Goal: Information Seeking & Learning: Compare options

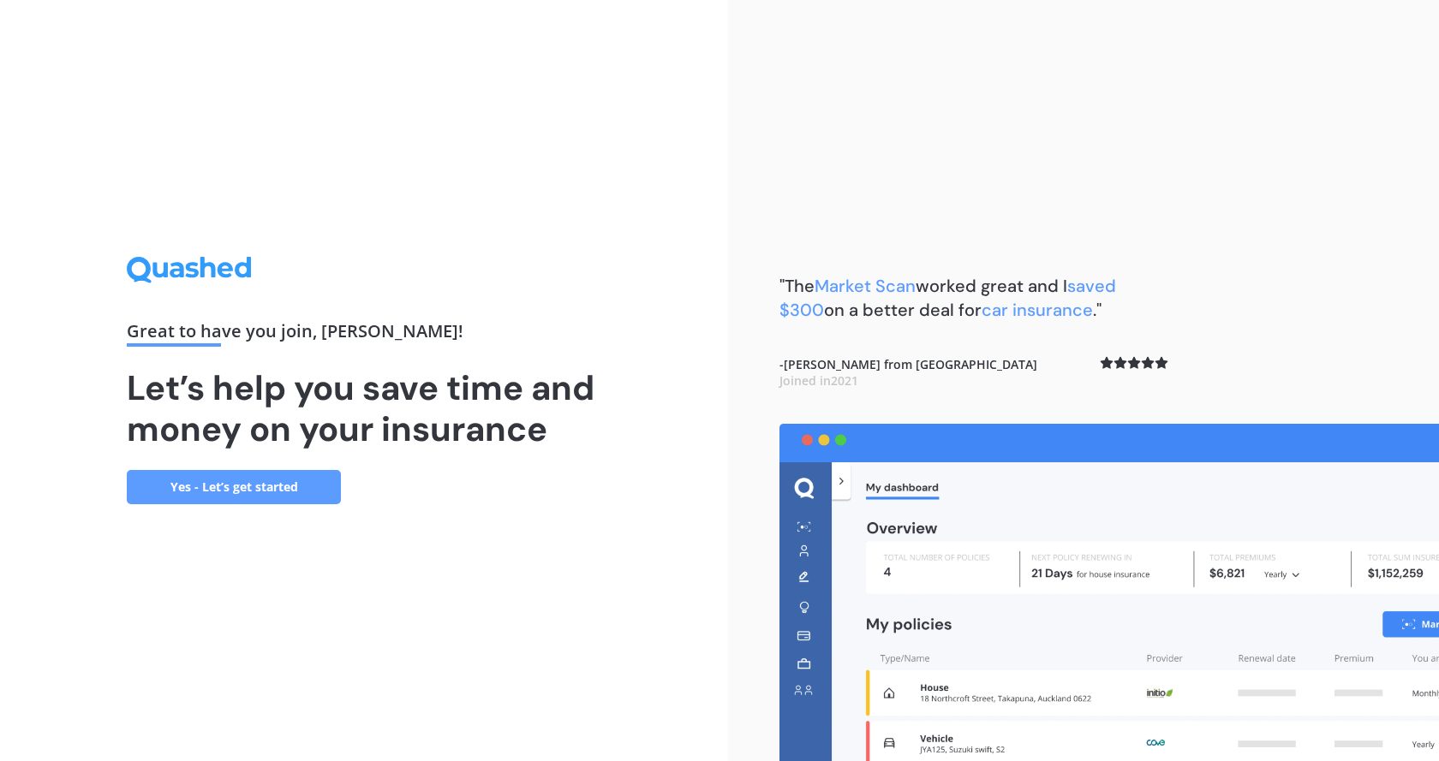
click at [254, 487] on link "Yes - Let’s get started" at bounding box center [234, 487] width 214 height 34
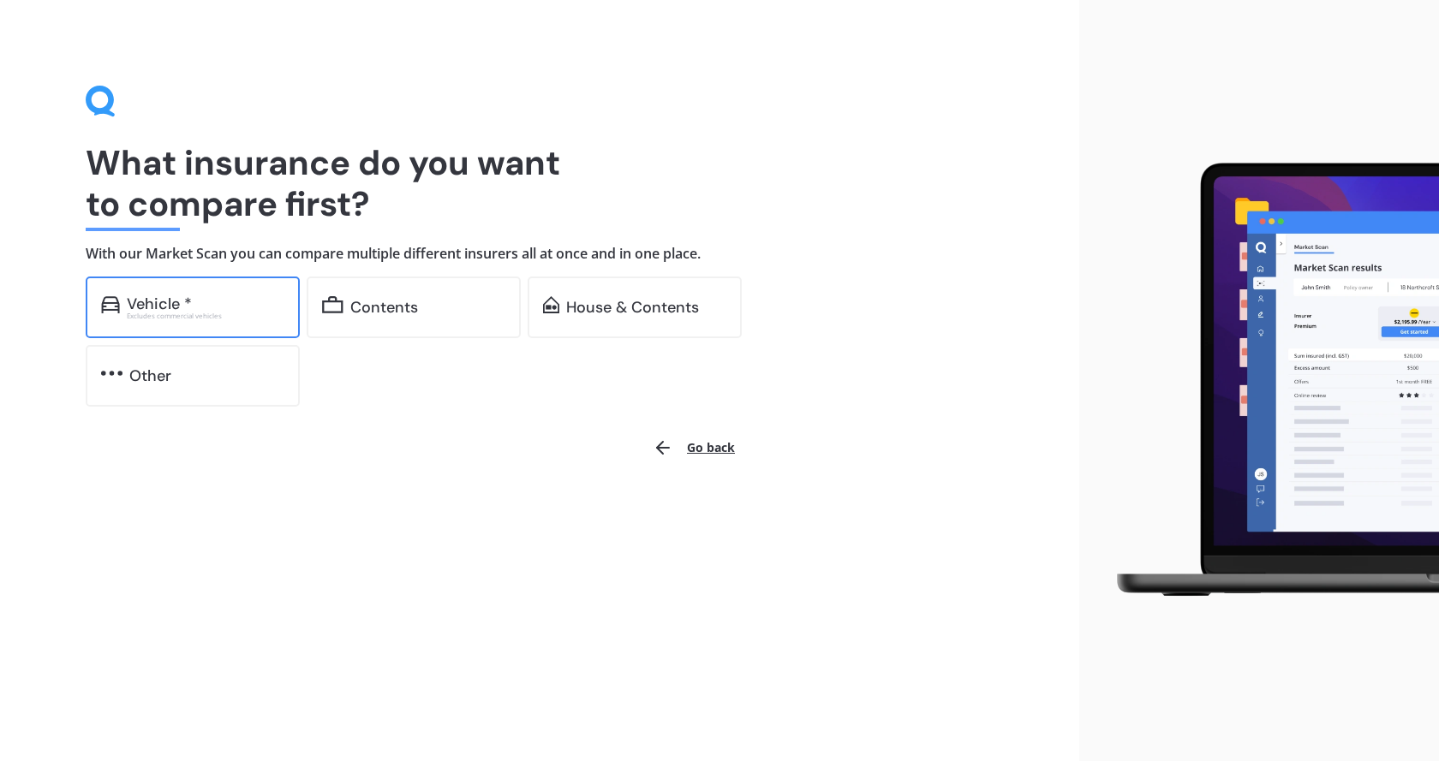
click at [217, 308] on div "Vehicle *" at bounding box center [206, 304] width 158 height 17
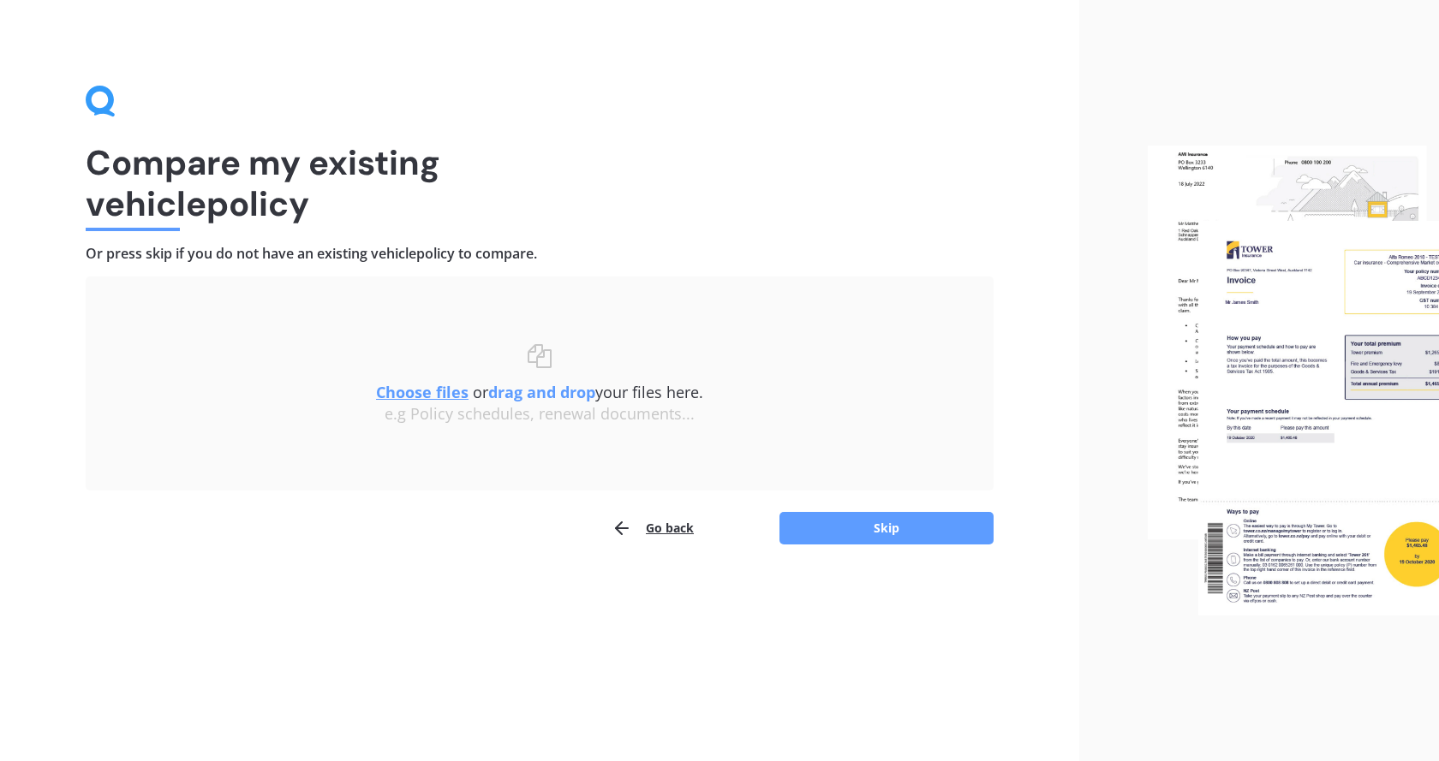
click at [162, 605] on div "Compare my existing vehicle policy Or press skip if you do not have an existing…" at bounding box center [539, 380] width 1079 height 761
click at [421, 392] on u "Choose files" at bounding box center [422, 392] width 93 height 21
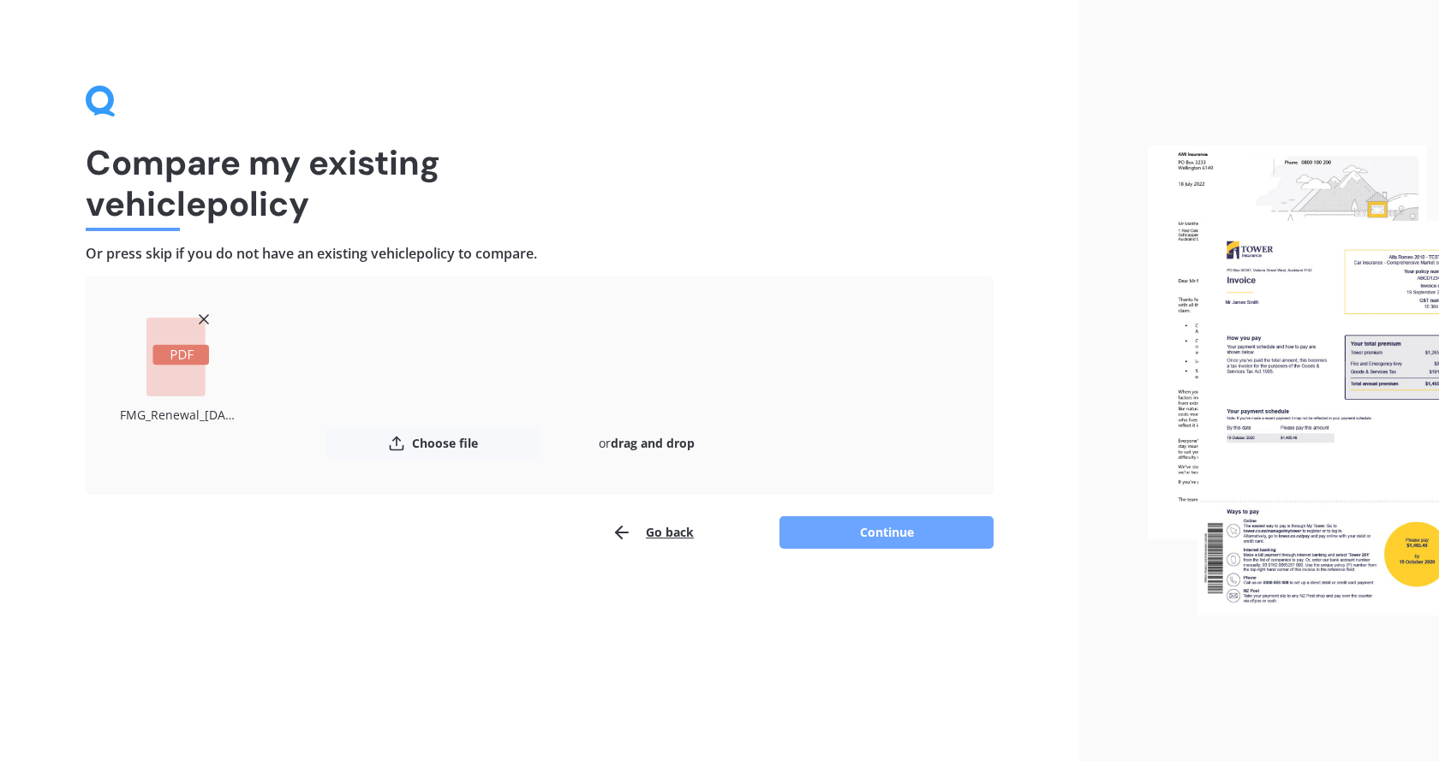
click at [905, 537] on button "Continue" at bounding box center [886, 533] width 214 height 33
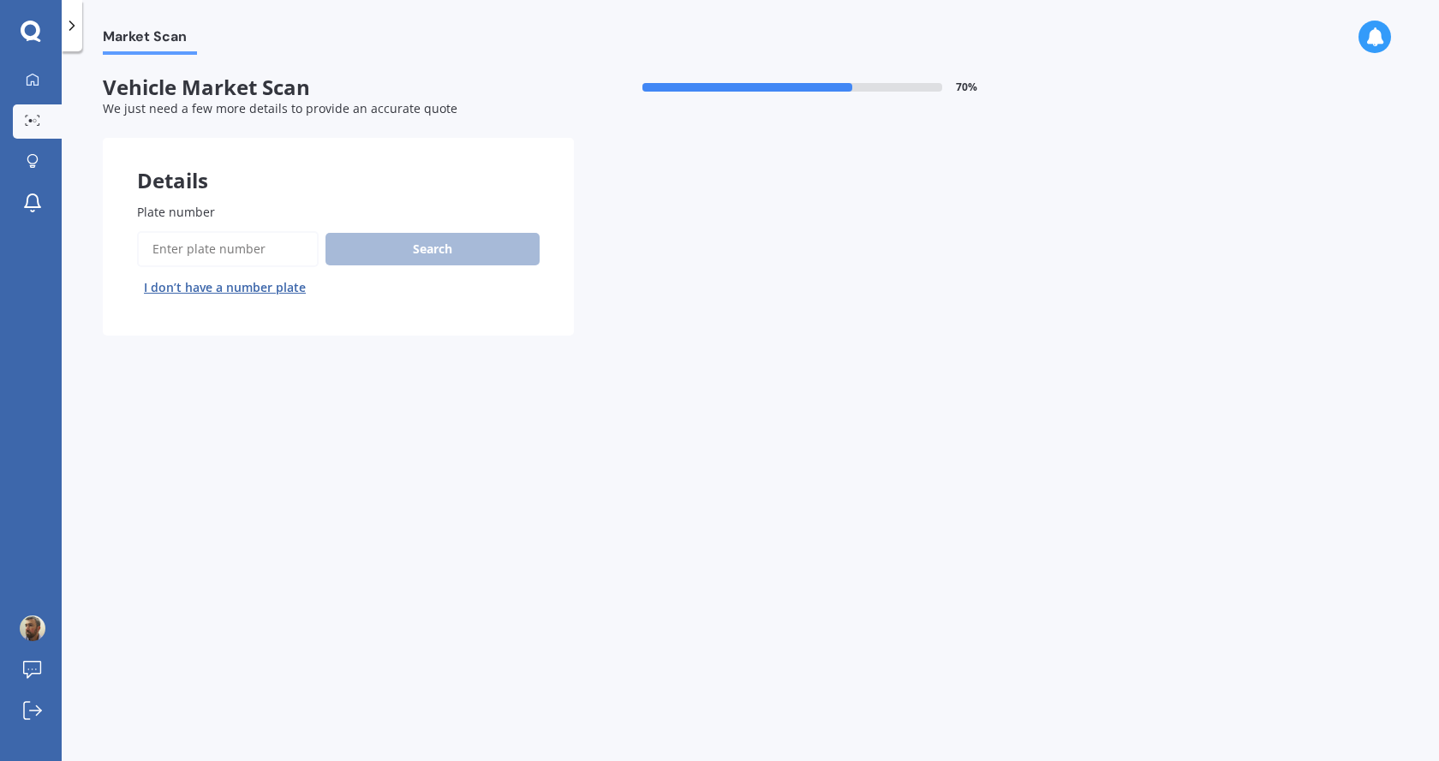
click at [175, 258] on input "Plate number" at bounding box center [228, 249] width 182 height 36
click at [193, 252] on input "Plate number" at bounding box center [228, 249] width 182 height 36
type input "dqc535"
click at [371, 242] on button "Search" at bounding box center [432, 249] width 214 height 33
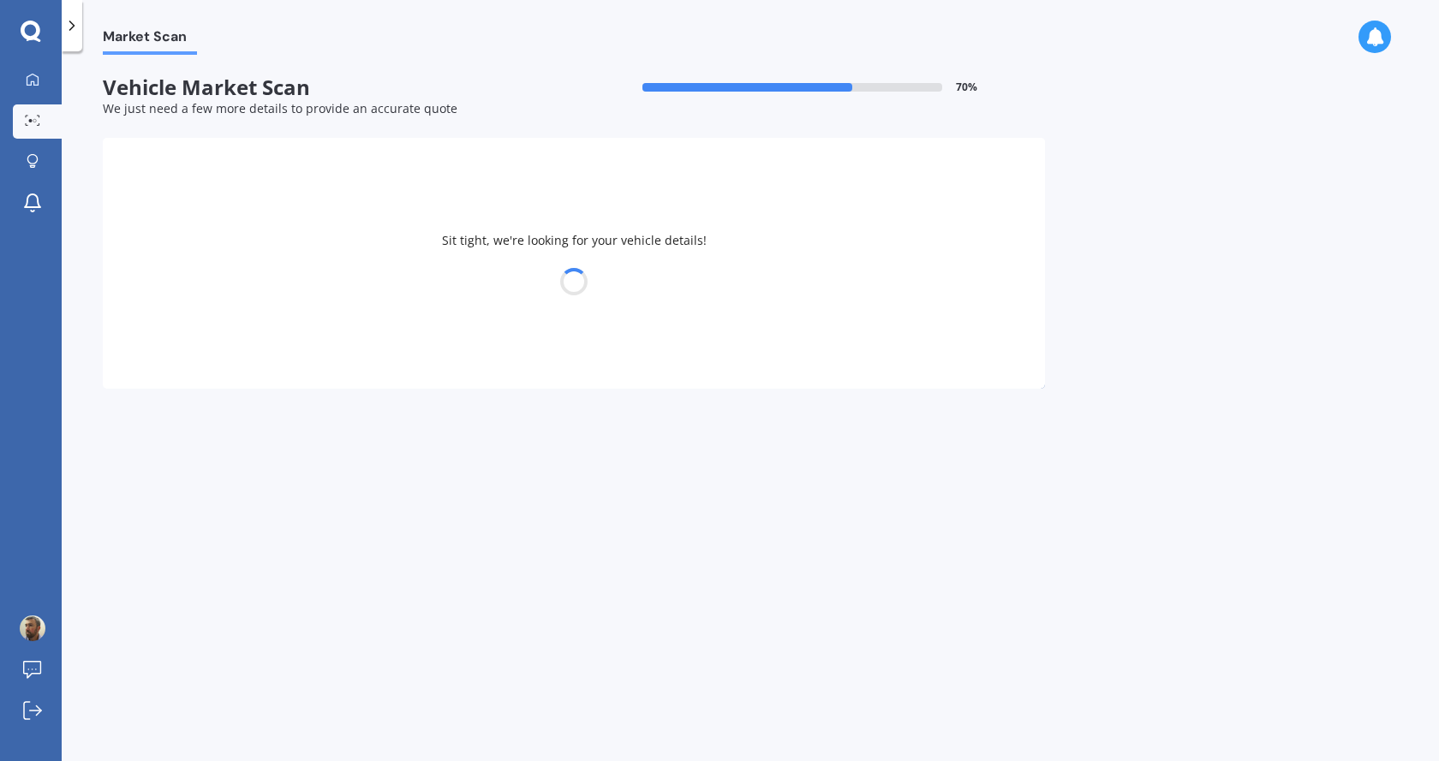
select select "TOYOTA"
select select "LANDCRUISER"
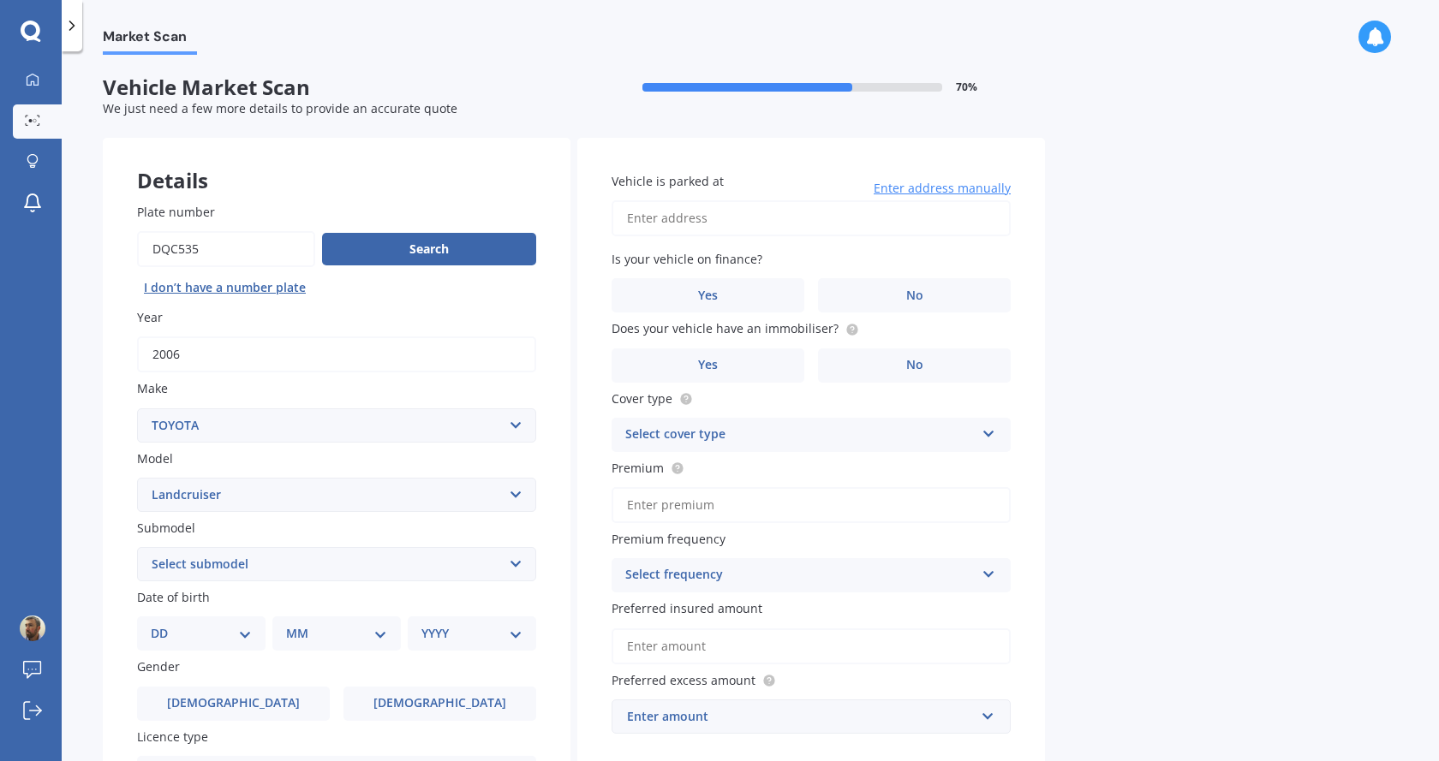
click at [786, 215] on input "Vehicle is parked at" at bounding box center [811, 218] width 399 height 36
type input "[STREET_ADDRESS][PERSON_NAME]"
click at [893, 300] on label "No" at bounding box center [914, 295] width 193 height 34
click at [0, 0] on input "No" at bounding box center [0, 0] width 0 height 0
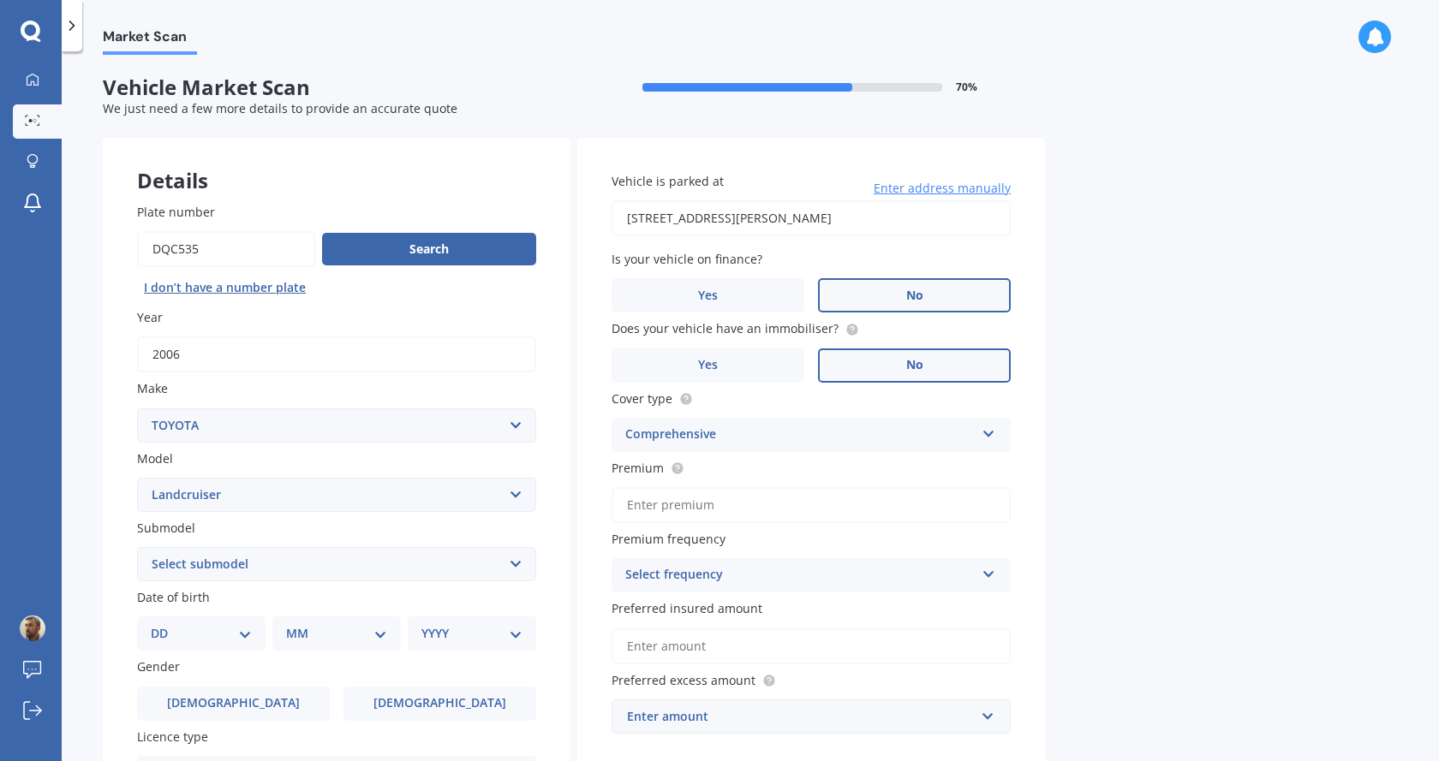
click at [886, 359] on label "No" at bounding box center [914, 366] width 193 height 34
click at [0, 0] on input "No" at bounding box center [0, 0] width 0 height 0
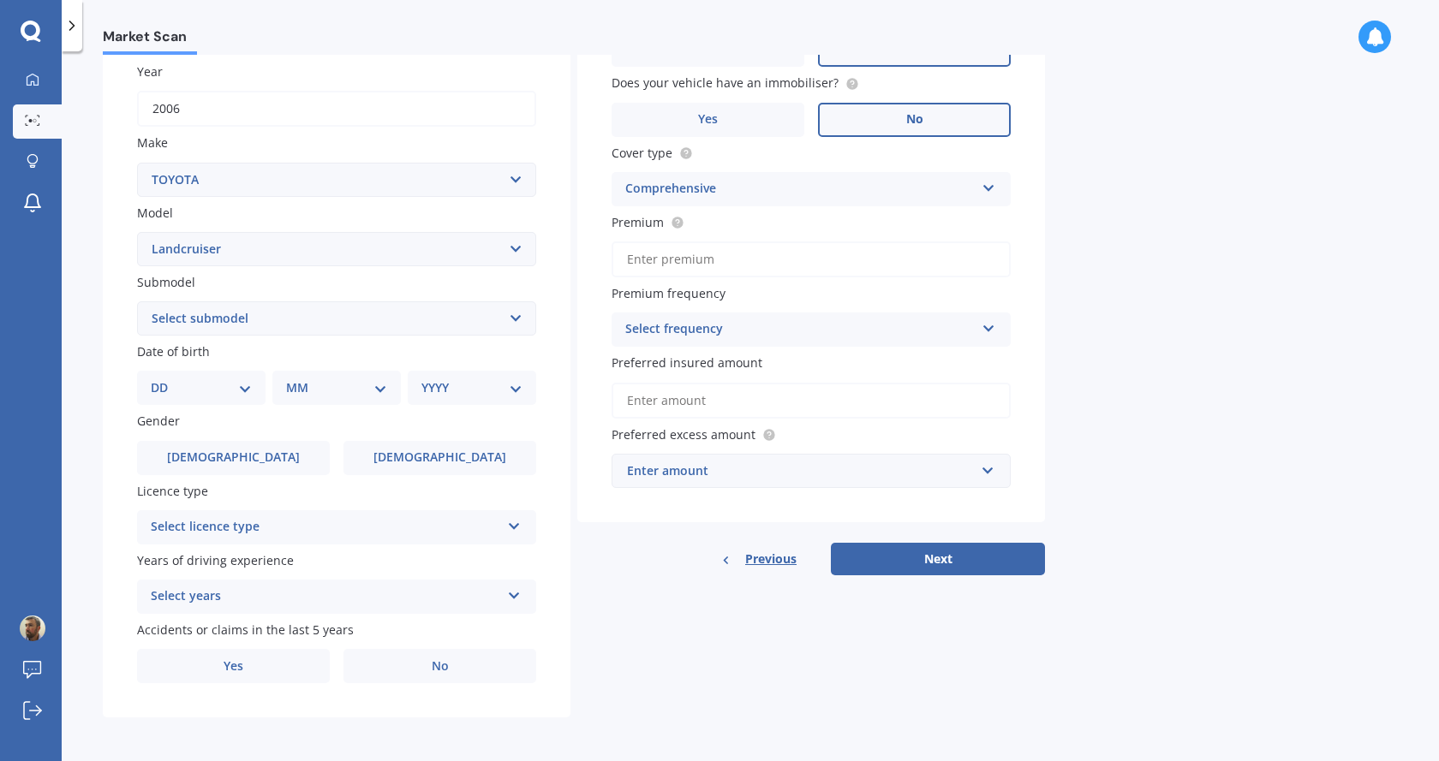
scroll to position [247, 0]
click at [738, 257] on input "Premium" at bounding box center [811, 259] width 399 height 36
click at [771, 258] on input "Premium" at bounding box center [811, 259] width 399 height 36
type input "$762.00"
click at [790, 321] on div "Select frequency" at bounding box center [799, 329] width 349 height 21
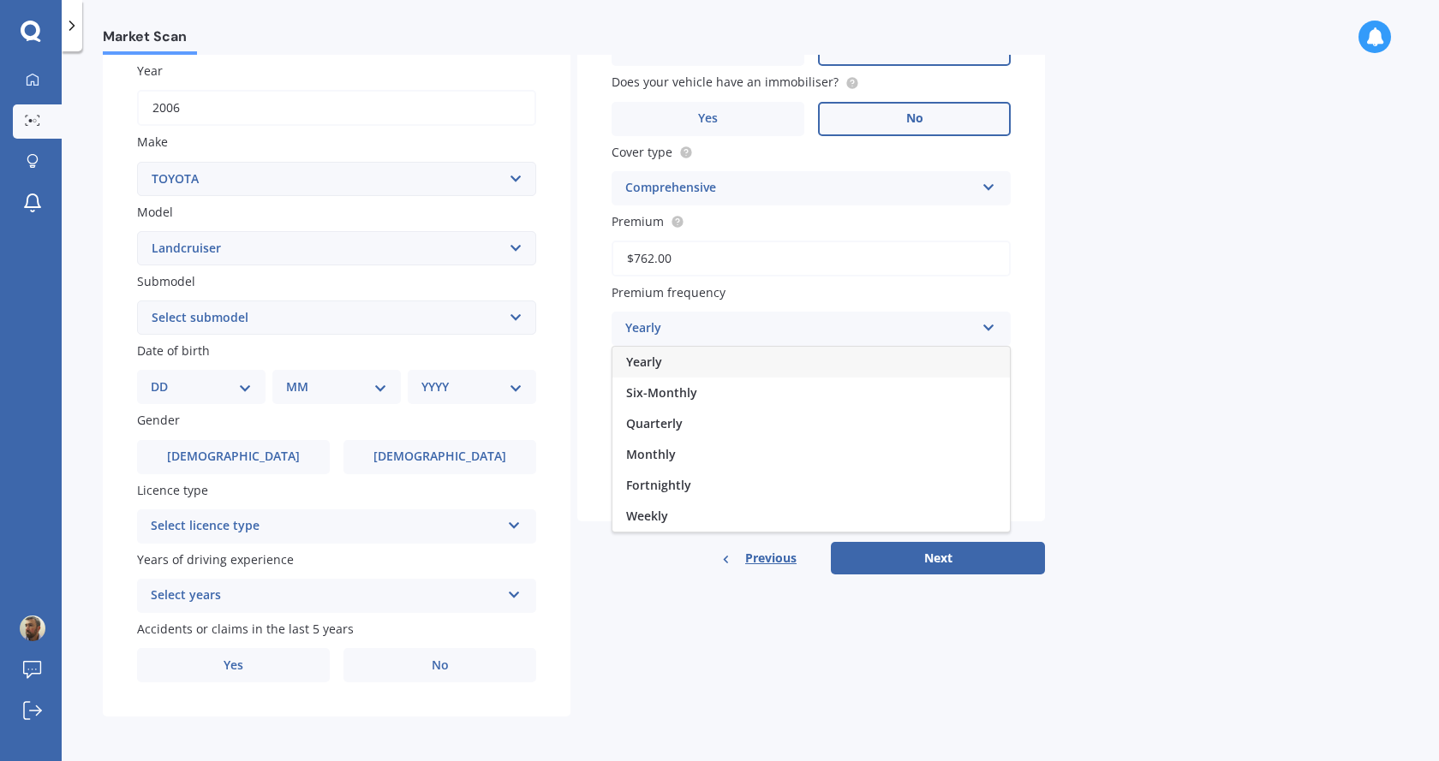
click at [771, 366] on div "Yearly" at bounding box center [810, 362] width 397 height 31
click at [764, 405] on input "Preferred insured amount" at bounding box center [811, 400] width 399 height 36
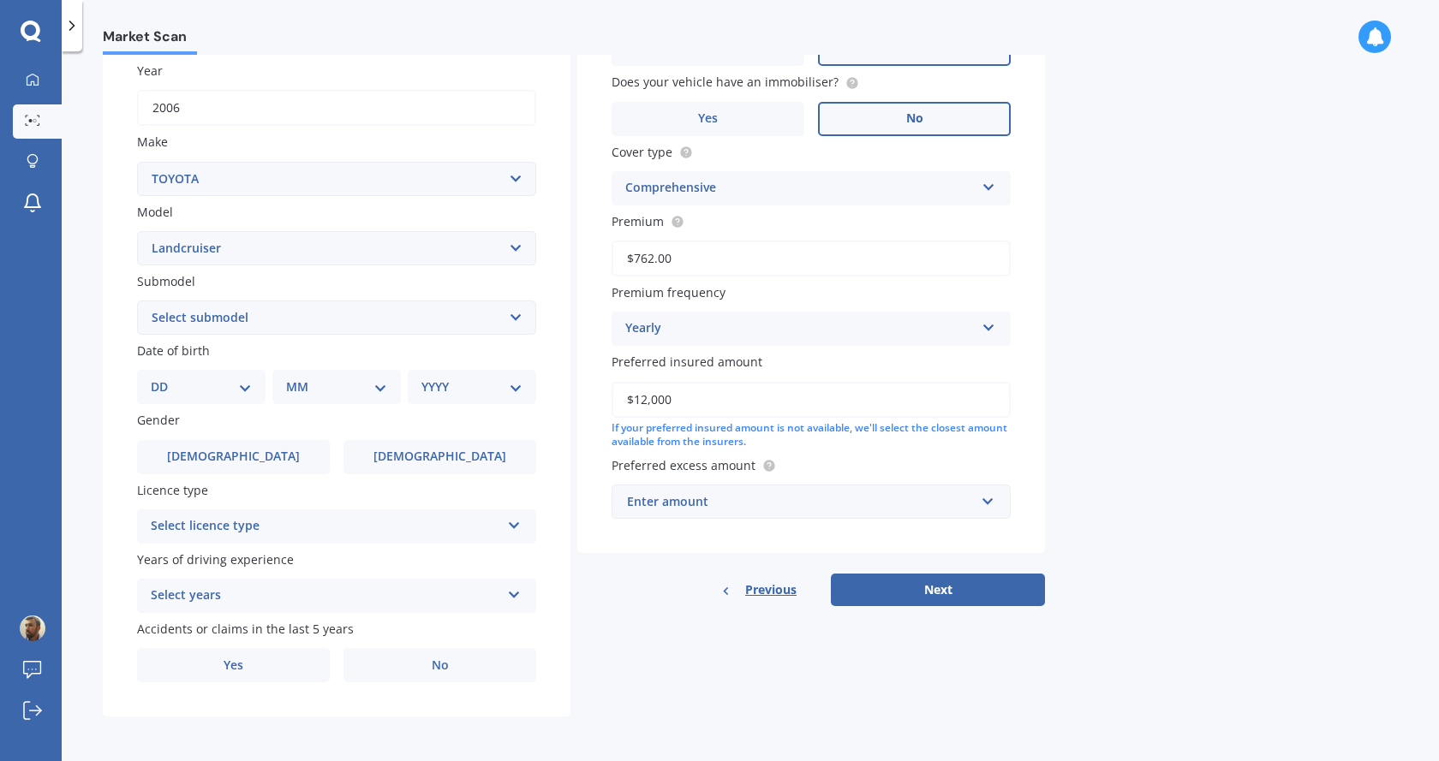
type input "$12,000"
click at [833, 505] on div "Enter amount" at bounding box center [801, 502] width 348 height 19
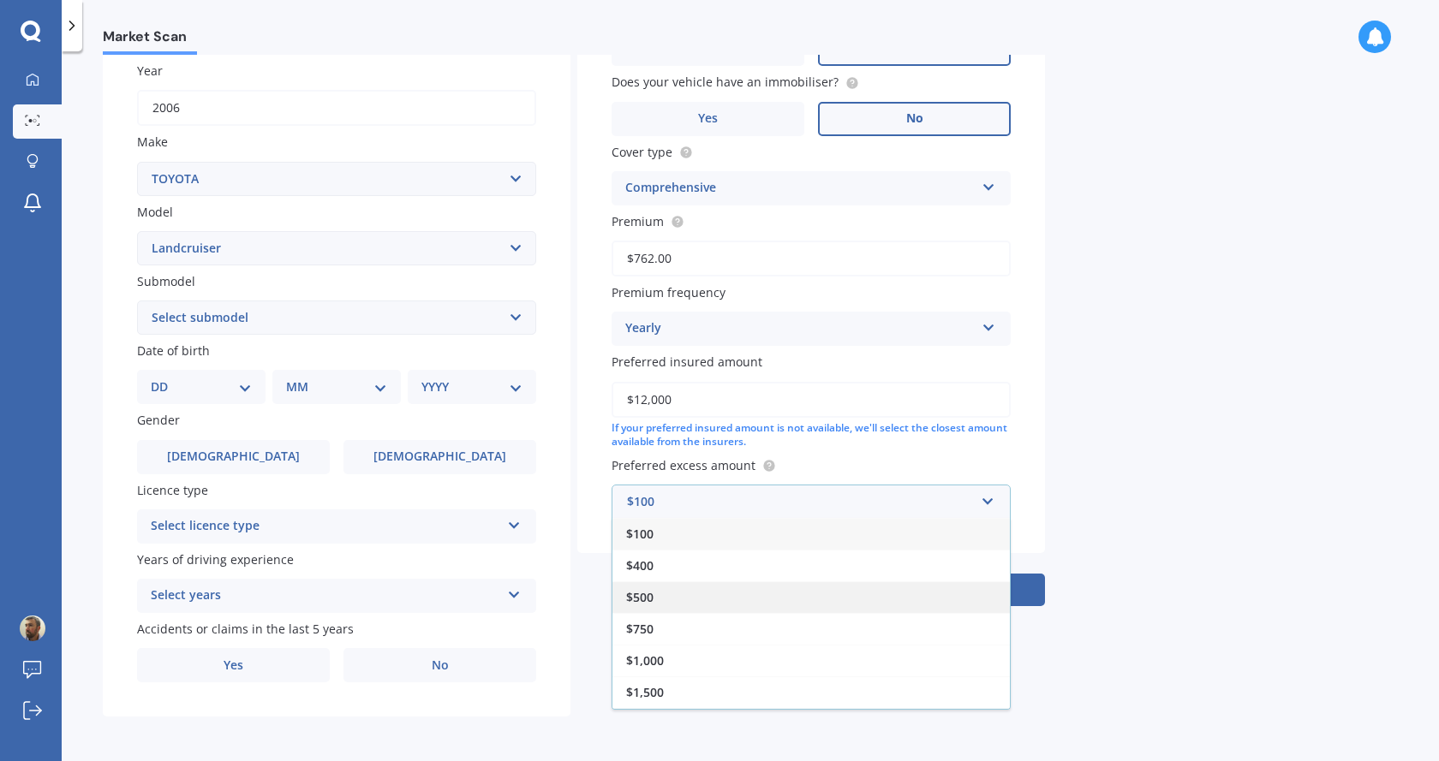
click at [730, 599] on div "$500" at bounding box center [810, 598] width 397 height 32
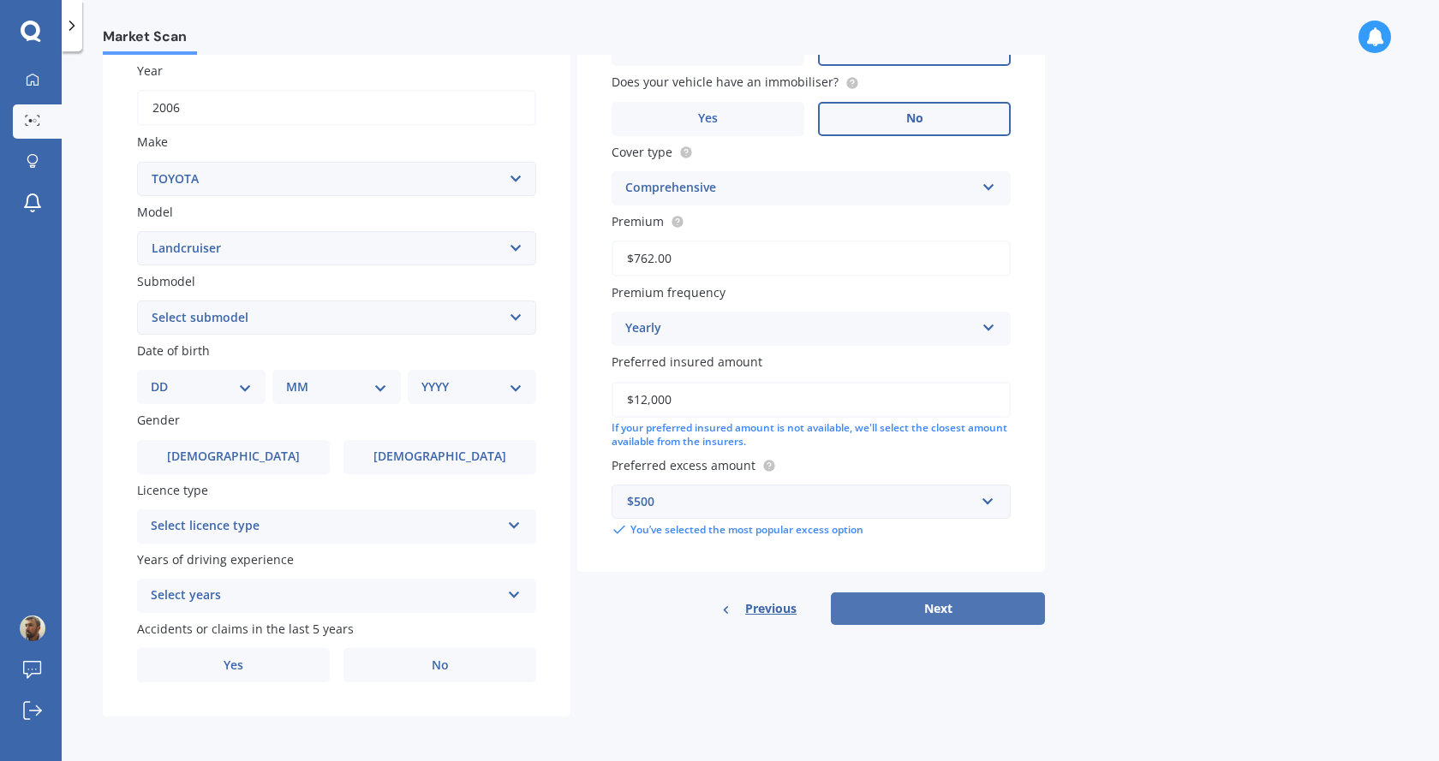
click at [936, 607] on button "Next" at bounding box center [938, 609] width 214 height 33
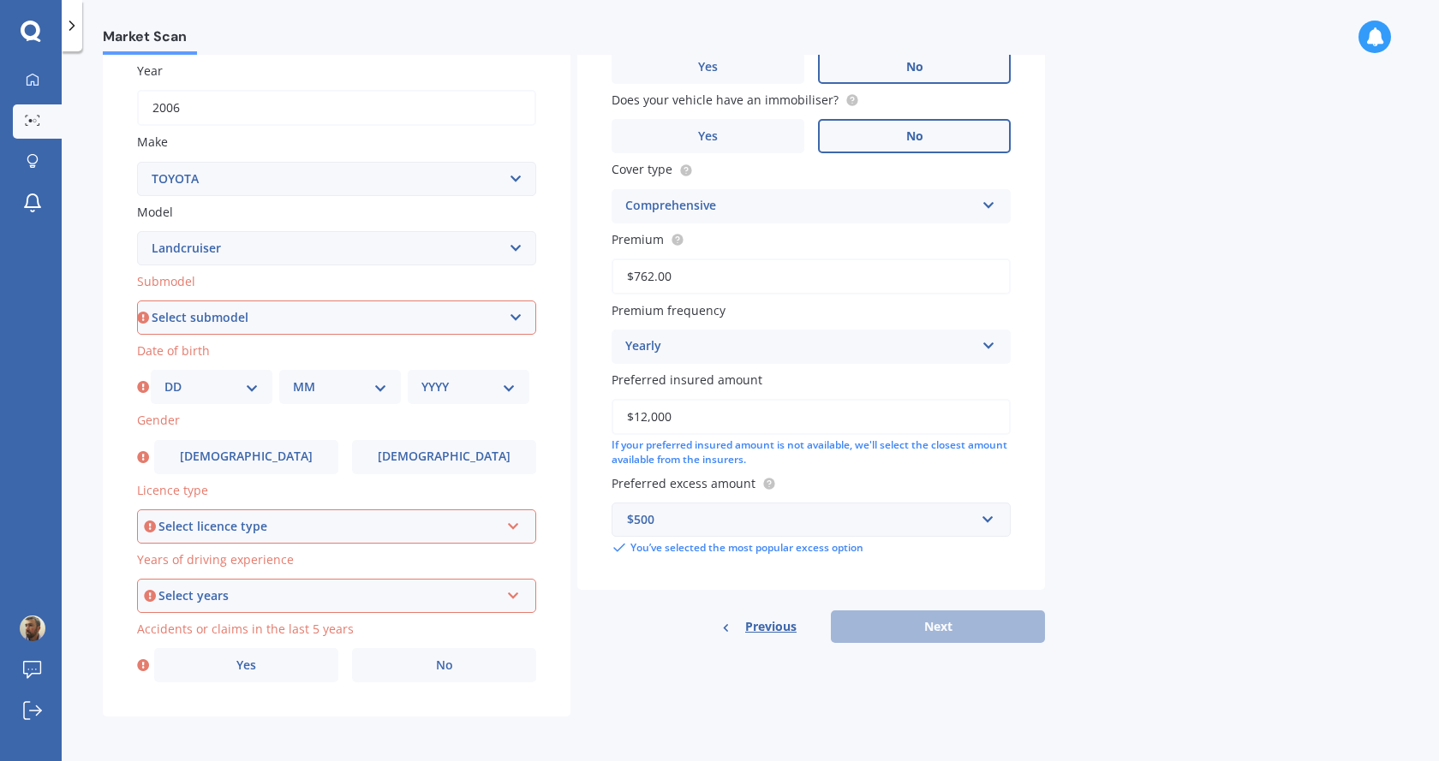
click at [272, 319] on select "Select submodel (All other) 4WD SWB Hard Top Diesel Diesel 4.2 4WD Diesel 4.5 4…" at bounding box center [336, 318] width 399 height 34
drag, startPoint x: 102, startPoint y: 265, endPoint x: 105, endPoint y: 240, distance: 25.1
click at [102, 265] on div "Market Scan Vehicle Market Scan 70 % We just need a few more details to provide…" at bounding box center [750, 410] width 1377 height 710
click at [275, 325] on select "Select submodel (All other) 4WD SWB Hard Top Diesel Diesel 4.2 4WD Diesel 4.5 4…" at bounding box center [336, 318] width 399 height 34
select select "[PERSON_NAME] 3.0 VX"
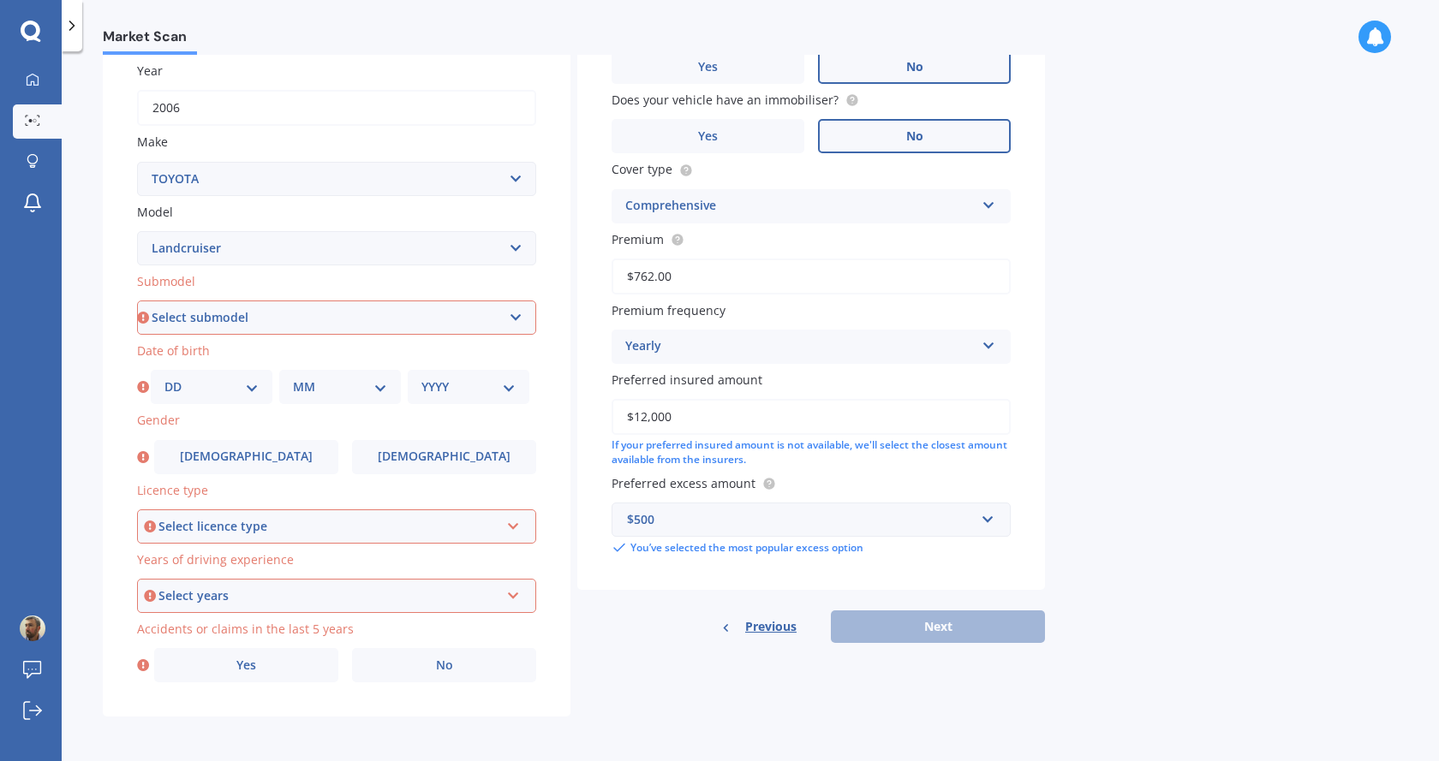
click at [137, 301] on select "Select submodel (All other) 4WD SWB Hard Top Diesel Diesel 4.2 4WD Diesel 4.5 4…" at bounding box center [336, 318] width 399 height 34
click at [248, 383] on select "DD 01 02 03 04 05 06 07 08 09 10 11 12 13 14 15 16 17 18 19 20 21 22 23 24 25 2…" at bounding box center [211, 387] width 94 height 19
select select "18"
click at [164, 378] on select "DD 01 02 03 04 05 06 07 08 09 10 11 12 13 14 15 16 17 18 19 20 21 22 23 24 25 2…" at bounding box center [211, 387] width 94 height 19
click at [298, 380] on select "MM 01 02 03 04 05 06 07 08 09 10 11 12" at bounding box center [340, 387] width 94 height 19
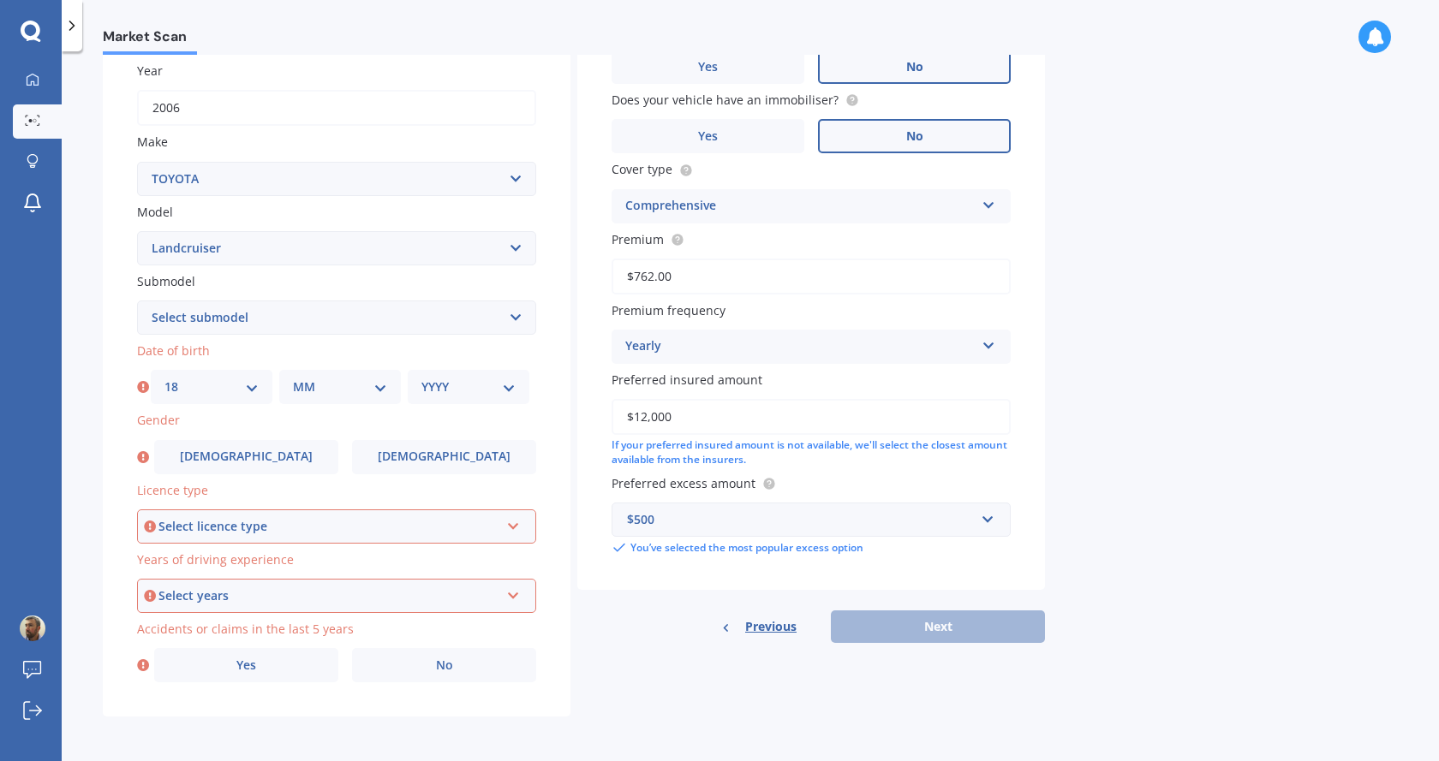
select select "04"
click at [293, 378] on select "MM 01 02 03 04 05 06 07 08 09 10 11 12" at bounding box center [340, 387] width 94 height 19
click at [481, 379] on select "YYYY 2025 2024 2023 2022 2021 2020 2019 2018 2017 2016 2015 2014 2013 2012 2011…" at bounding box center [468, 387] width 94 height 19
select select "1970"
click at [421, 378] on select "YYYY 2025 2024 2023 2022 2021 2020 2019 2018 2017 2016 2015 2014 2013 2012 2011…" at bounding box center [468, 387] width 94 height 19
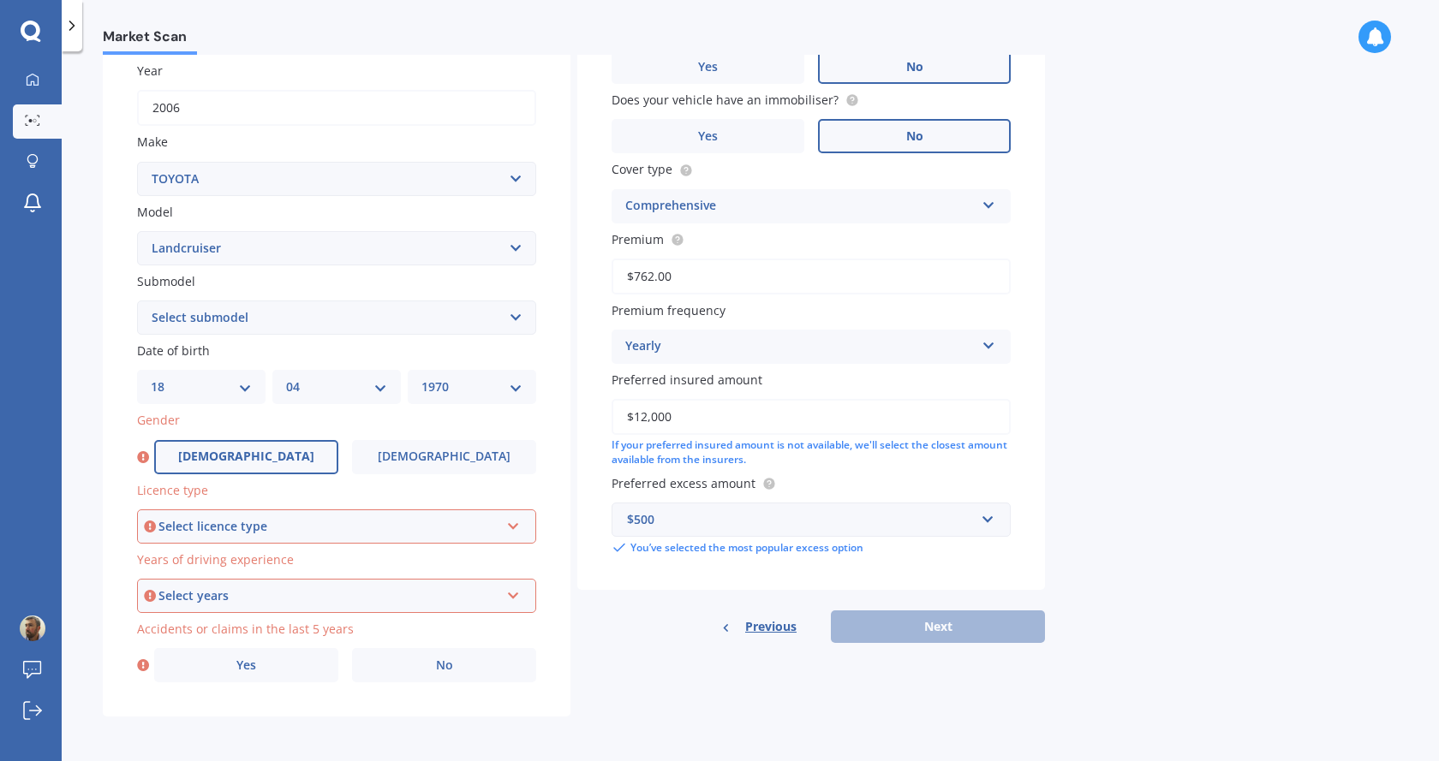
click at [280, 467] on label "[DEMOGRAPHIC_DATA]" at bounding box center [246, 457] width 184 height 34
click at [0, 0] on input "[DEMOGRAPHIC_DATA]" at bounding box center [0, 0] width 0 height 0
click at [259, 521] on div "Select licence type" at bounding box center [328, 526] width 341 height 19
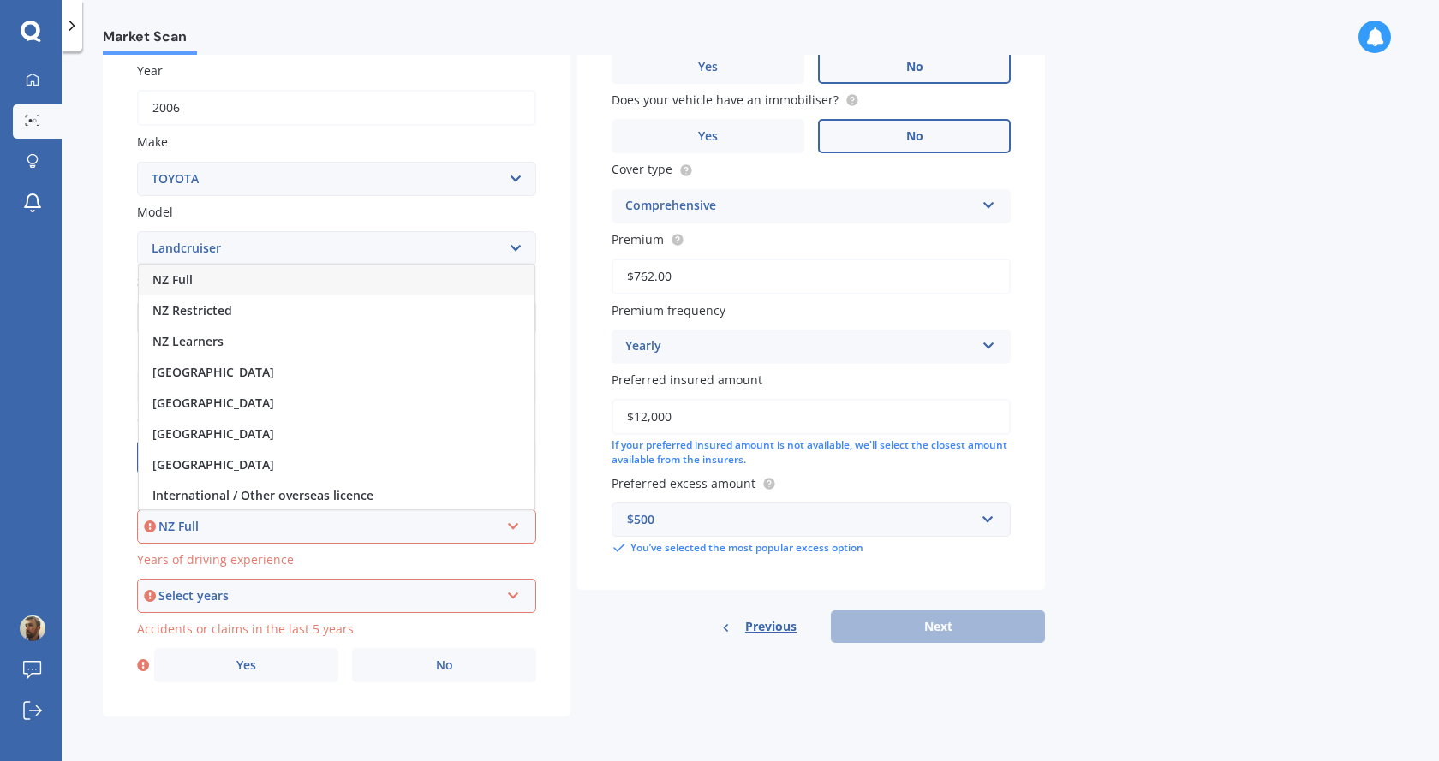
click at [280, 275] on div "NZ Full" at bounding box center [337, 280] width 396 height 31
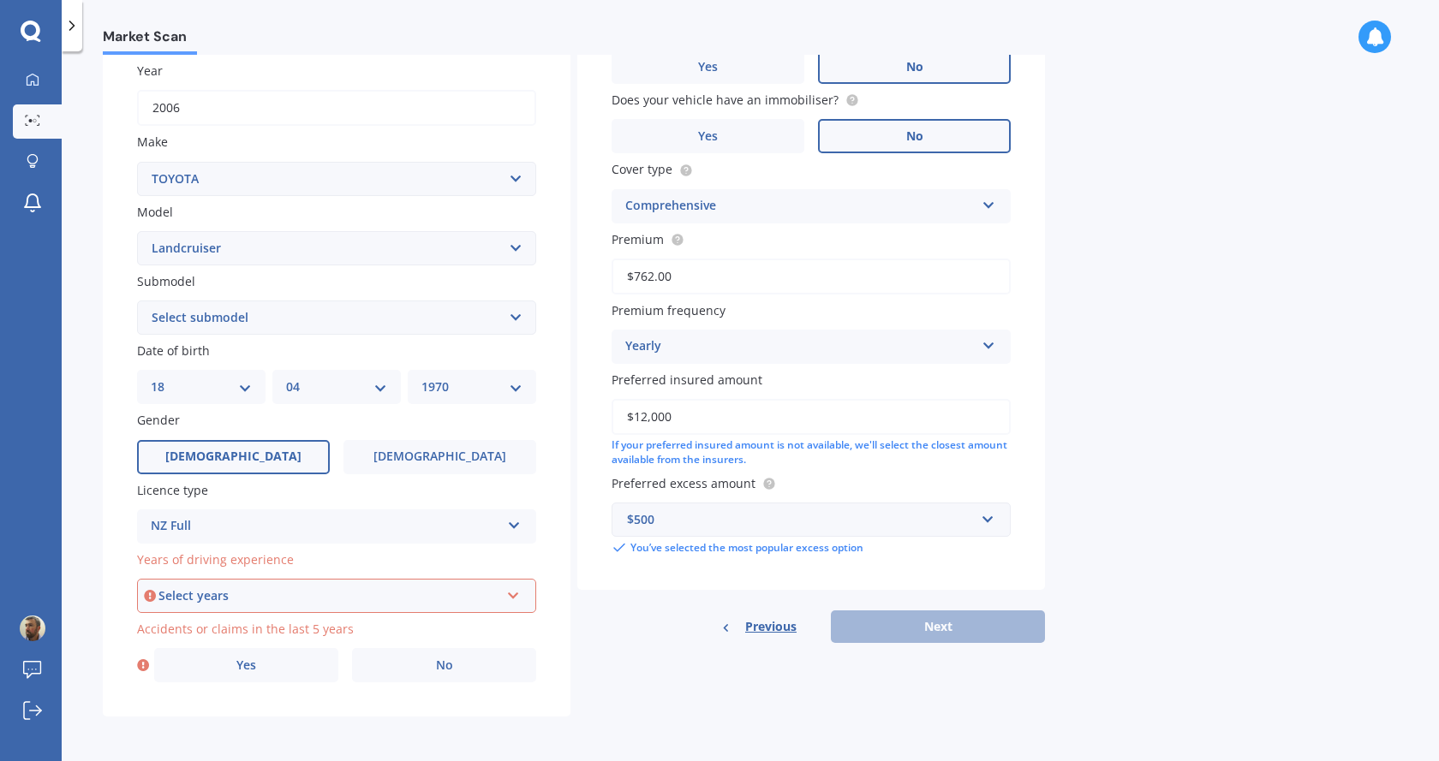
click at [240, 582] on div "Select years 5 or more years 4 years 3 years 2 years 1 year" at bounding box center [336, 596] width 399 height 34
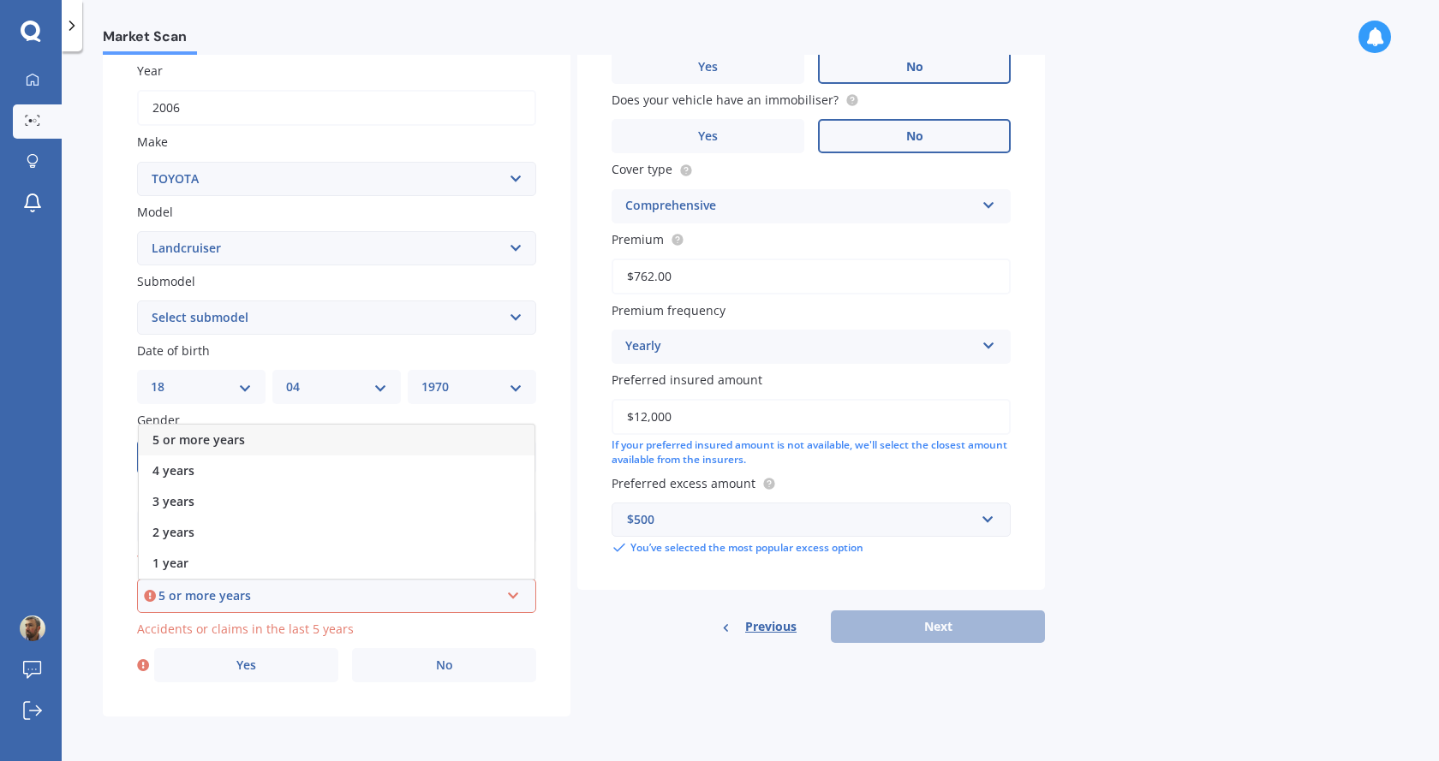
click at [246, 440] on div "5 or more years" at bounding box center [337, 440] width 396 height 31
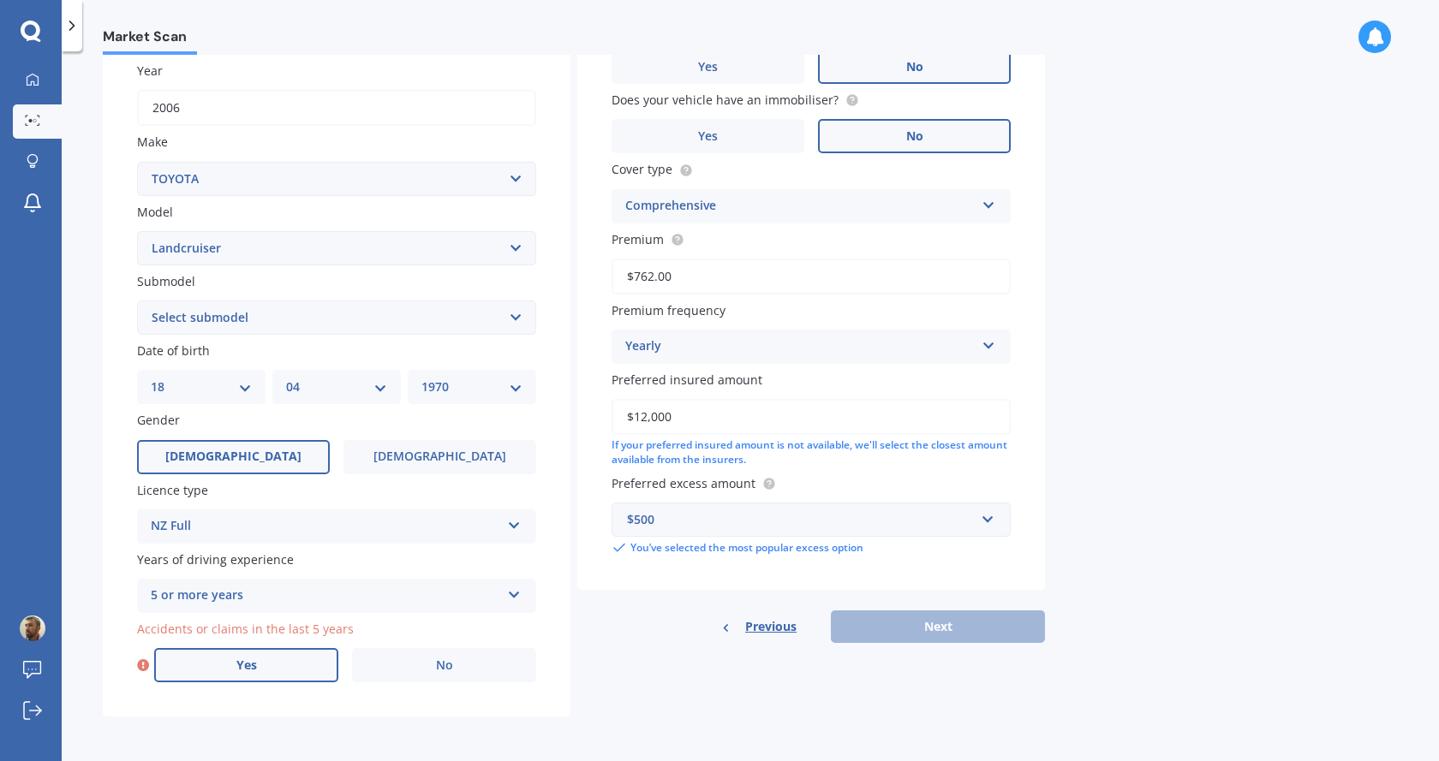
click at [236, 669] on span "Yes" at bounding box center [246, 666] width 21 height 15
click at [0, 0] on input "Yes" at bounding box center [0, 0] width 0 height 0
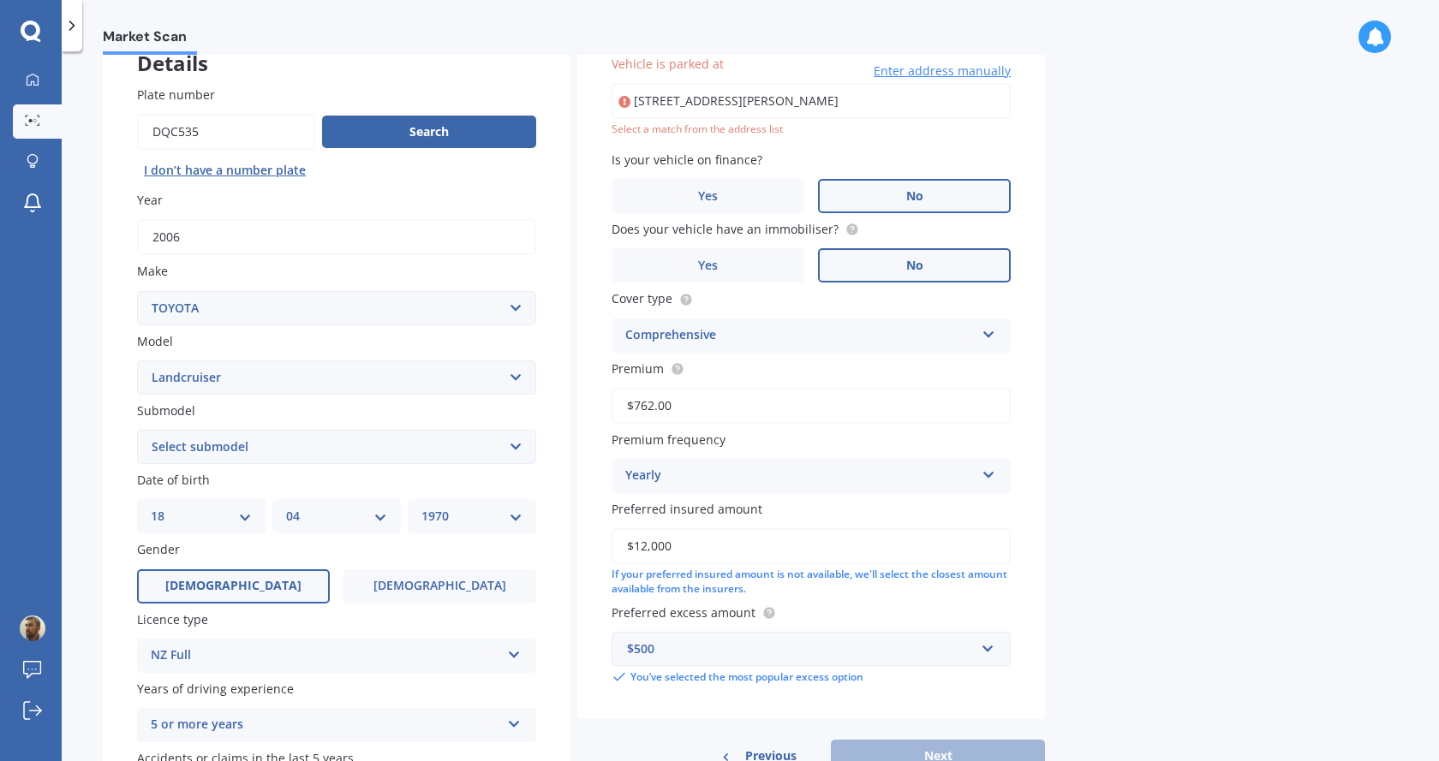
scroll to position [433, 0]
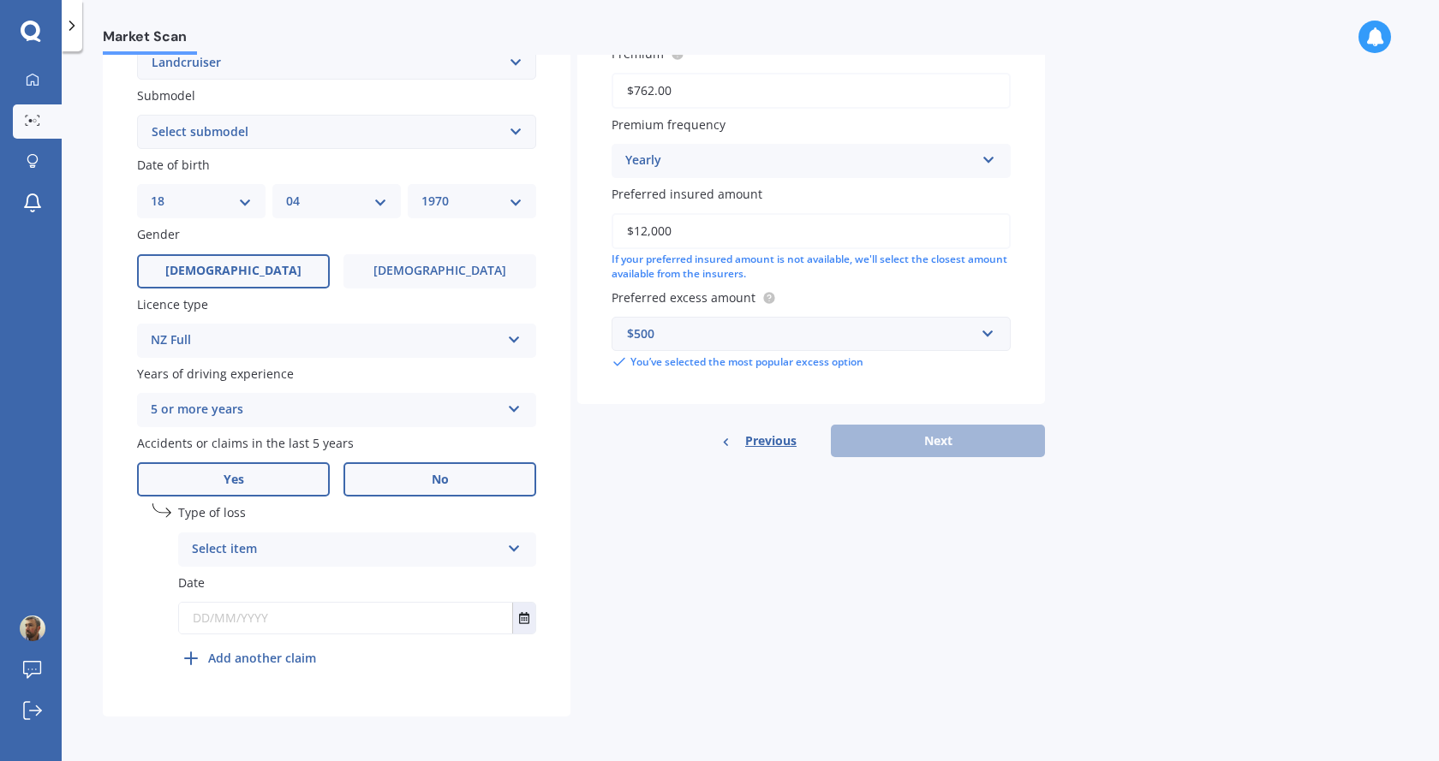
click at [456, 489] on label "No" at bounding box center [439, 480] width 193 height 34
click at [0, 0] on input "No" at bounding box center [0, 0] width 0 height 0
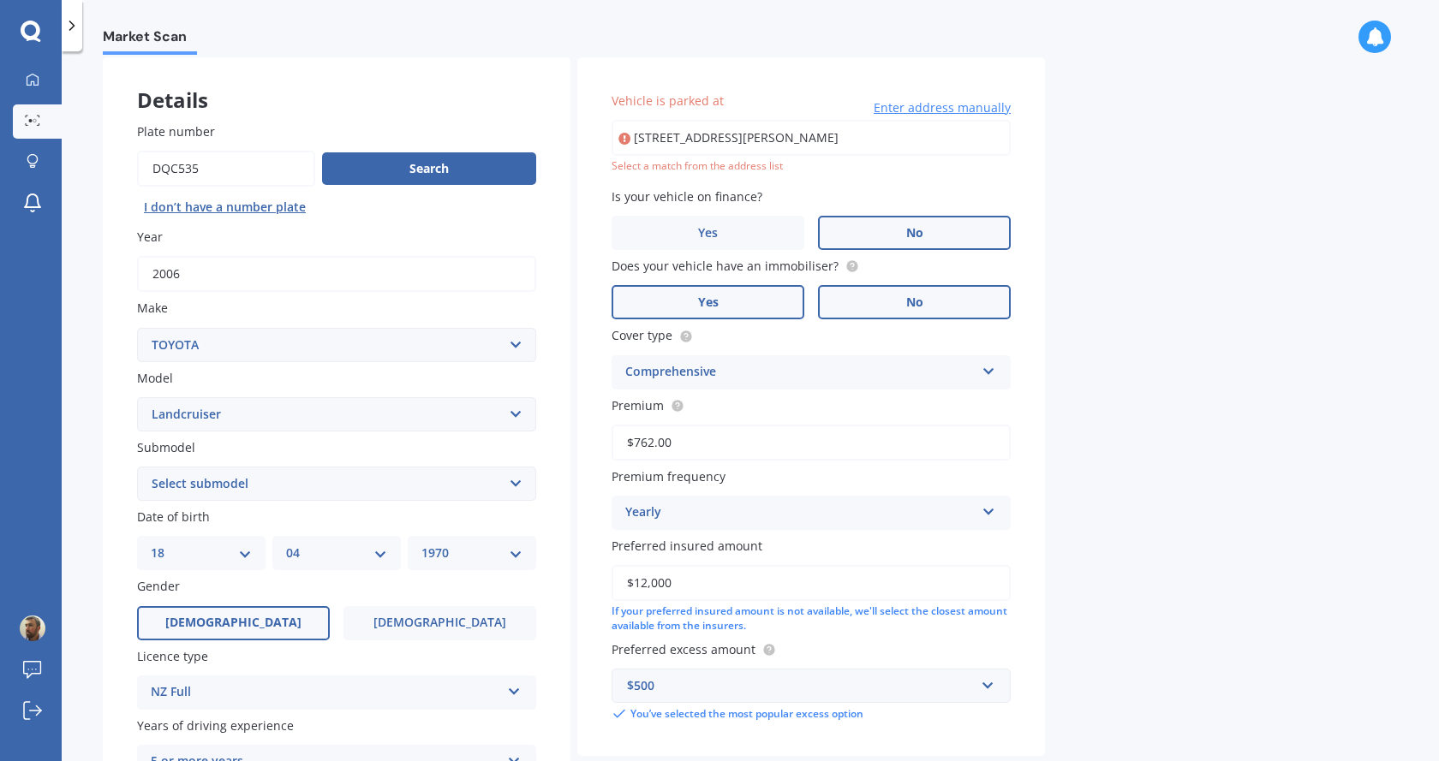
scroll to position [75, 0]
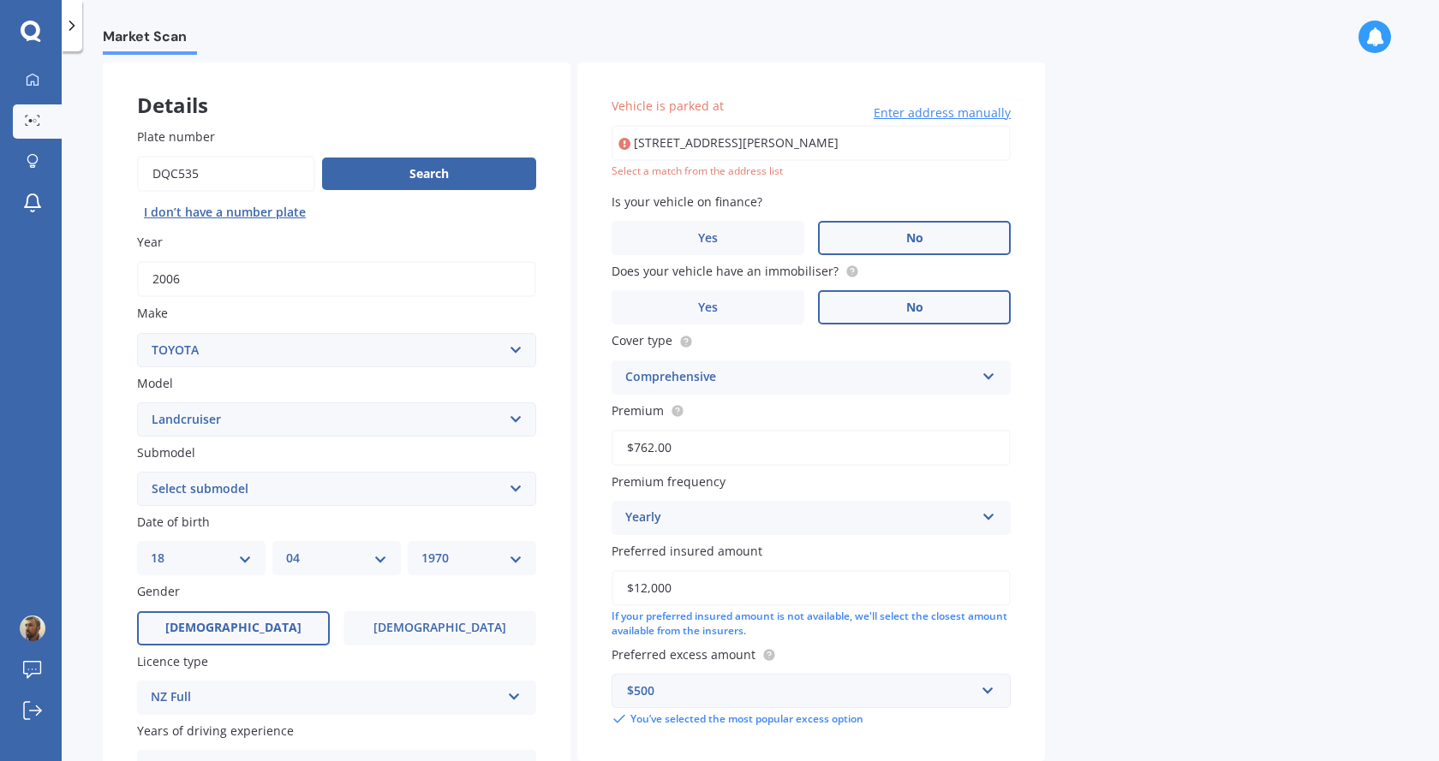
click at [729, 139] on input "[STREET_ADDRESS][PERSON_NAME]" at bounding box center [811, 143] width 399 height 36
click at [751, 146] on input "[STREET_ADDRESS][PERSON_NAME]" at bounding box center [811, 143] width 399 height 36
click at [756, 134] on input "[STREET_ADDRESS][PERSON_NAME]" at bounding box center [811, 143] width 399 height 36
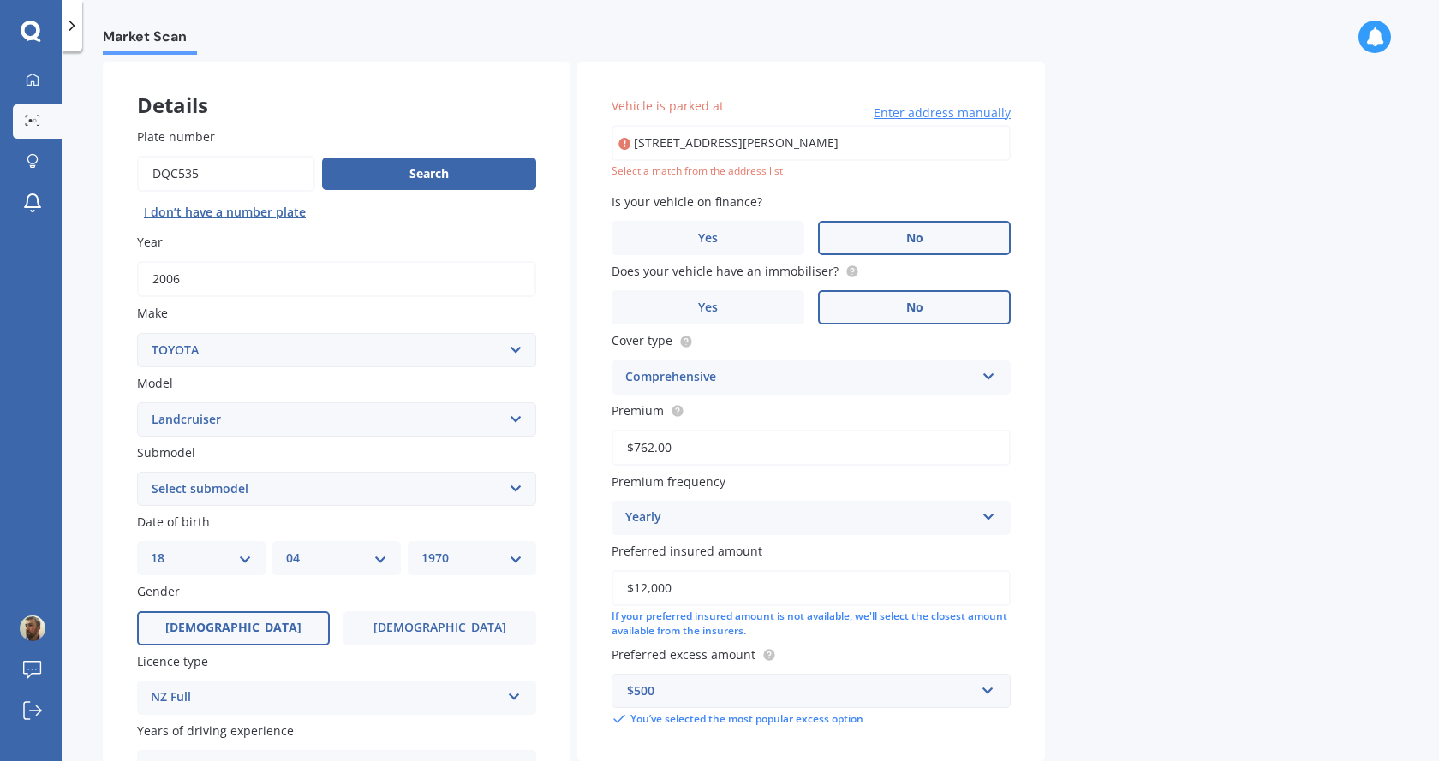
drag, startPoint x: 754, startPoint y: 137, endPoint x: 1140, endPoint y: 140, distance: 386.3
click at [1140, 140] on div "Market Scan Vehicle Market Scan 70 % We just need a few more details to provide…" at bounding box center [750, 410] width 1377 height 710
type input "[STREET_ADDRESS][PERSON_NAME]"
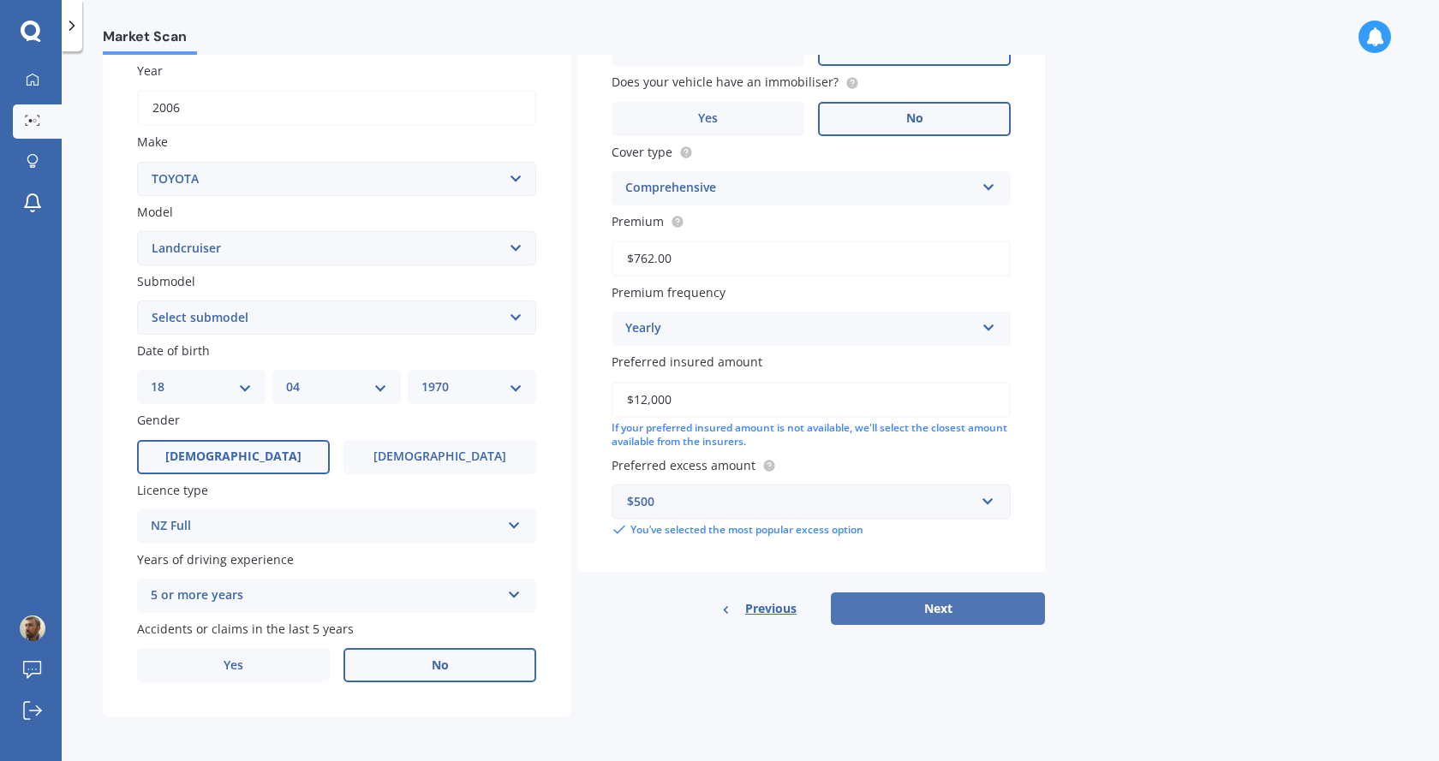
click at [949, 603] on button "Next" at bounding box center [938, 609] width 214 height 33
select select "18"
select select "04"
select select "1970"
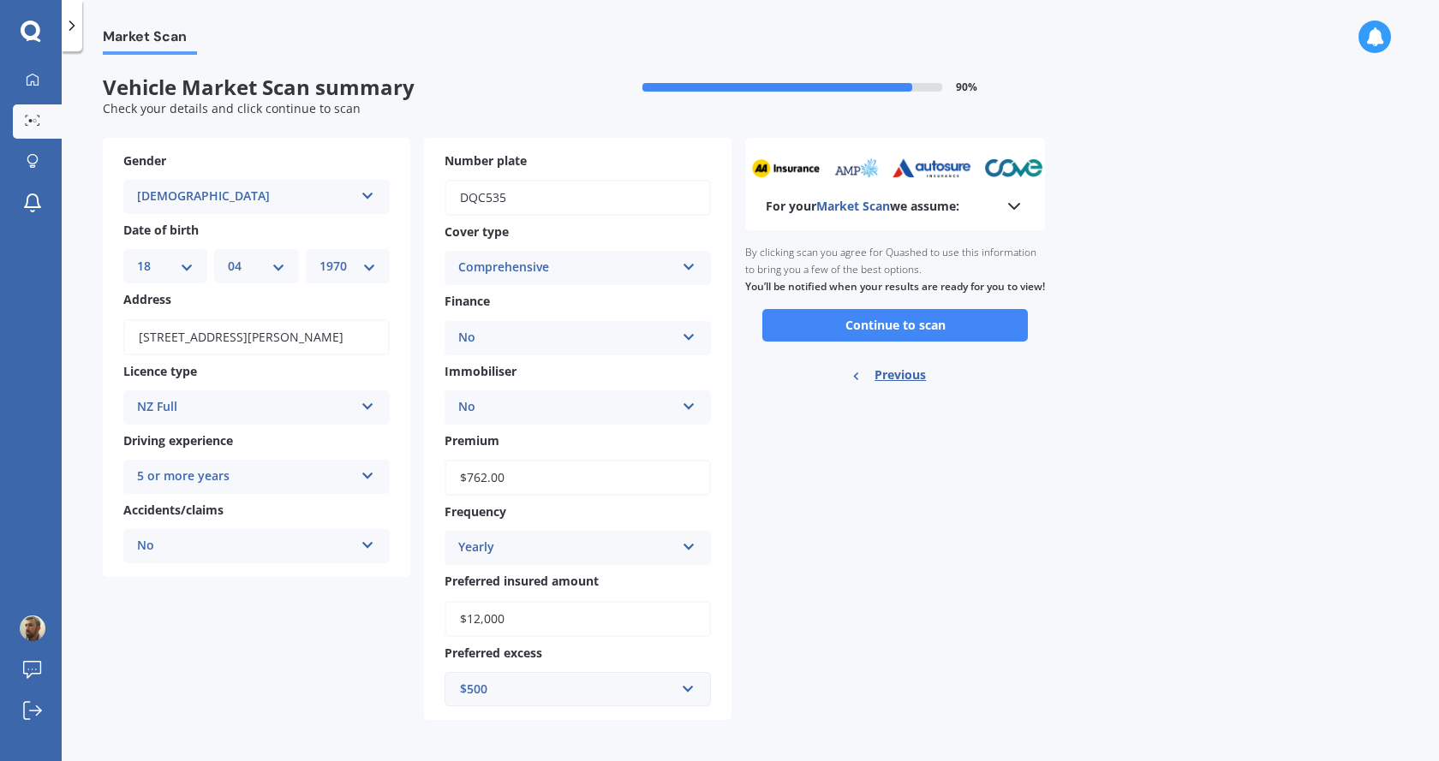
click at [1012, 205] on icon at bounding box center [1014, 206] width 21 height 21
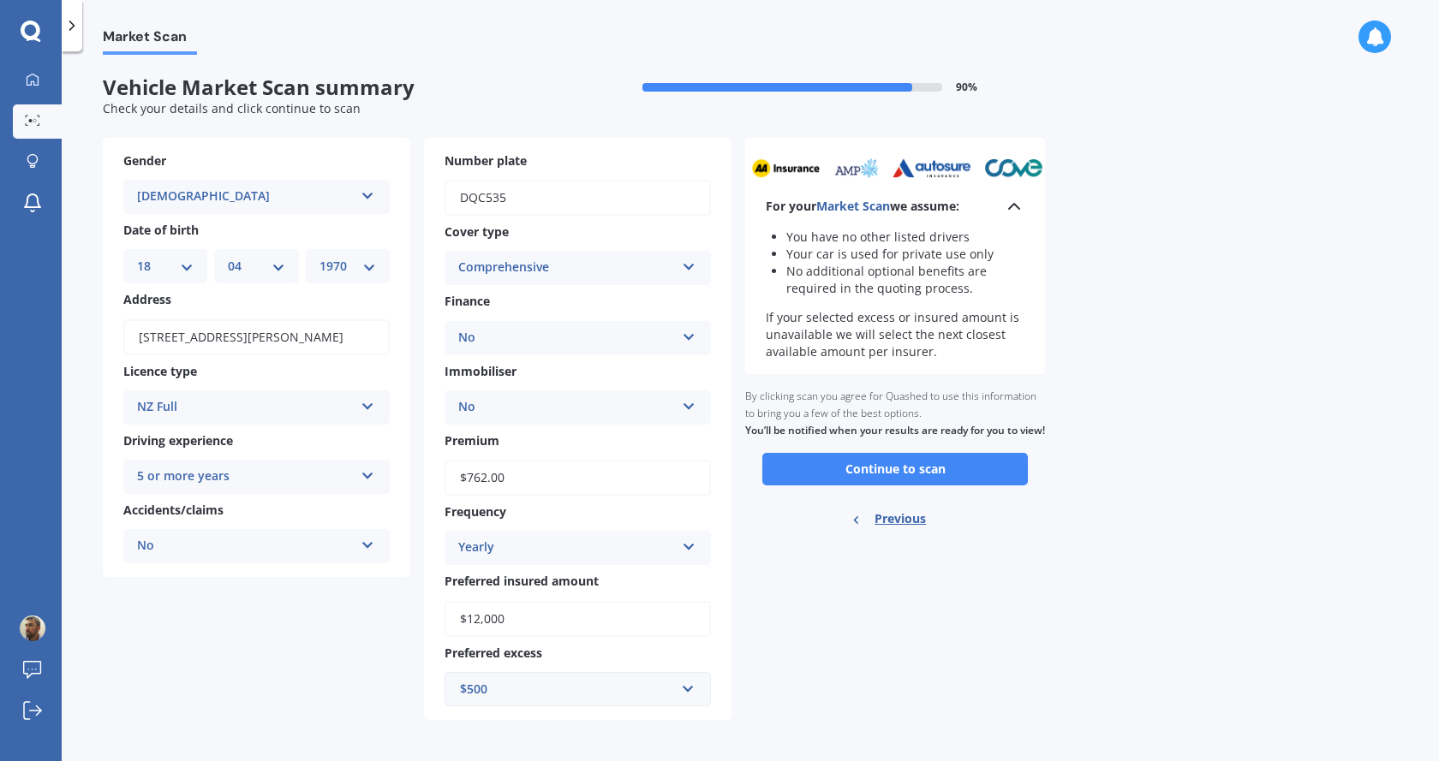
click at [1012, 205] on icon at bounding box center [1014, 206] width 21 height 21
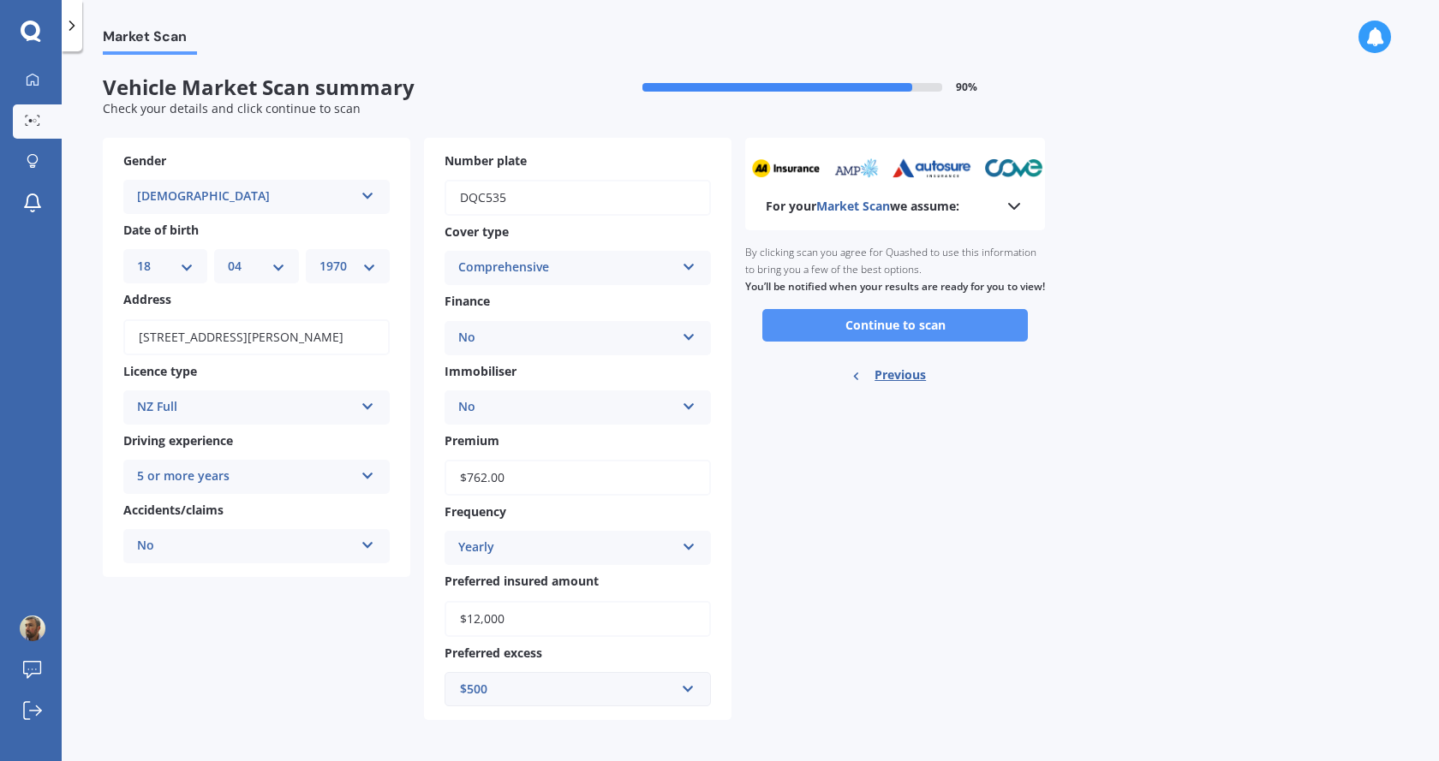
click at [898, 342] on button "Continue to scan" at bounding box center [895, 325] width 266 height 33
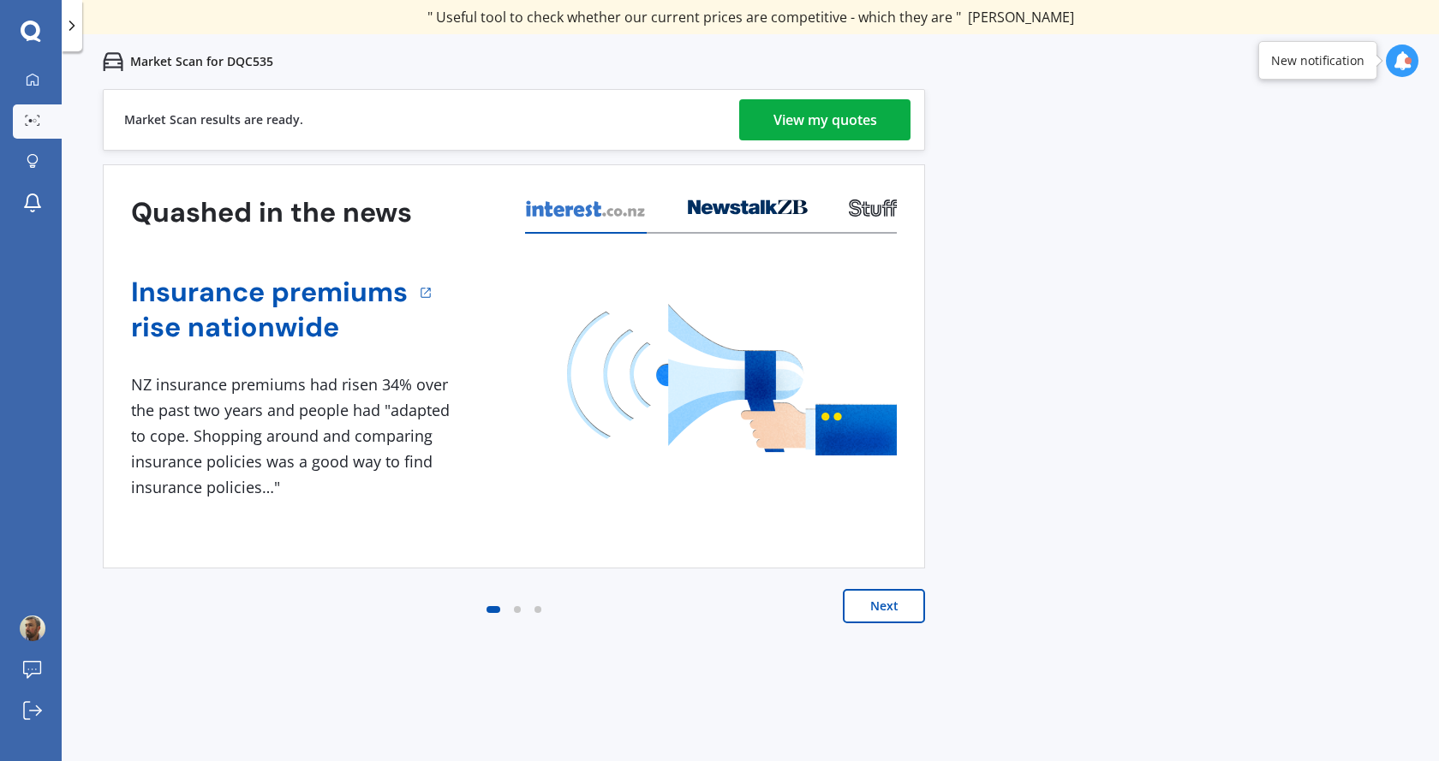
click at [829, 110] on div "View my quotes" at bounding box center [825, 119] width 104 height 41
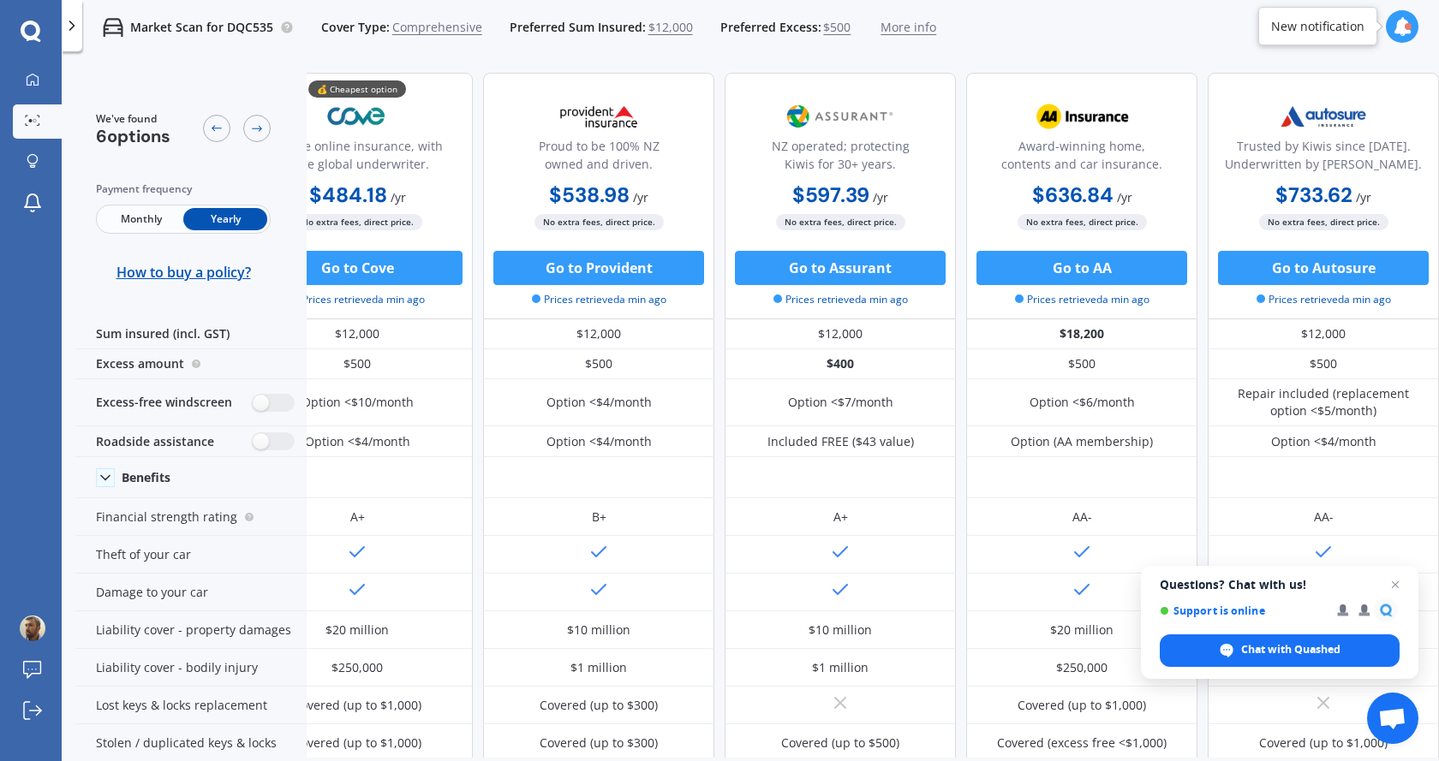
scroll to position [0, 106]
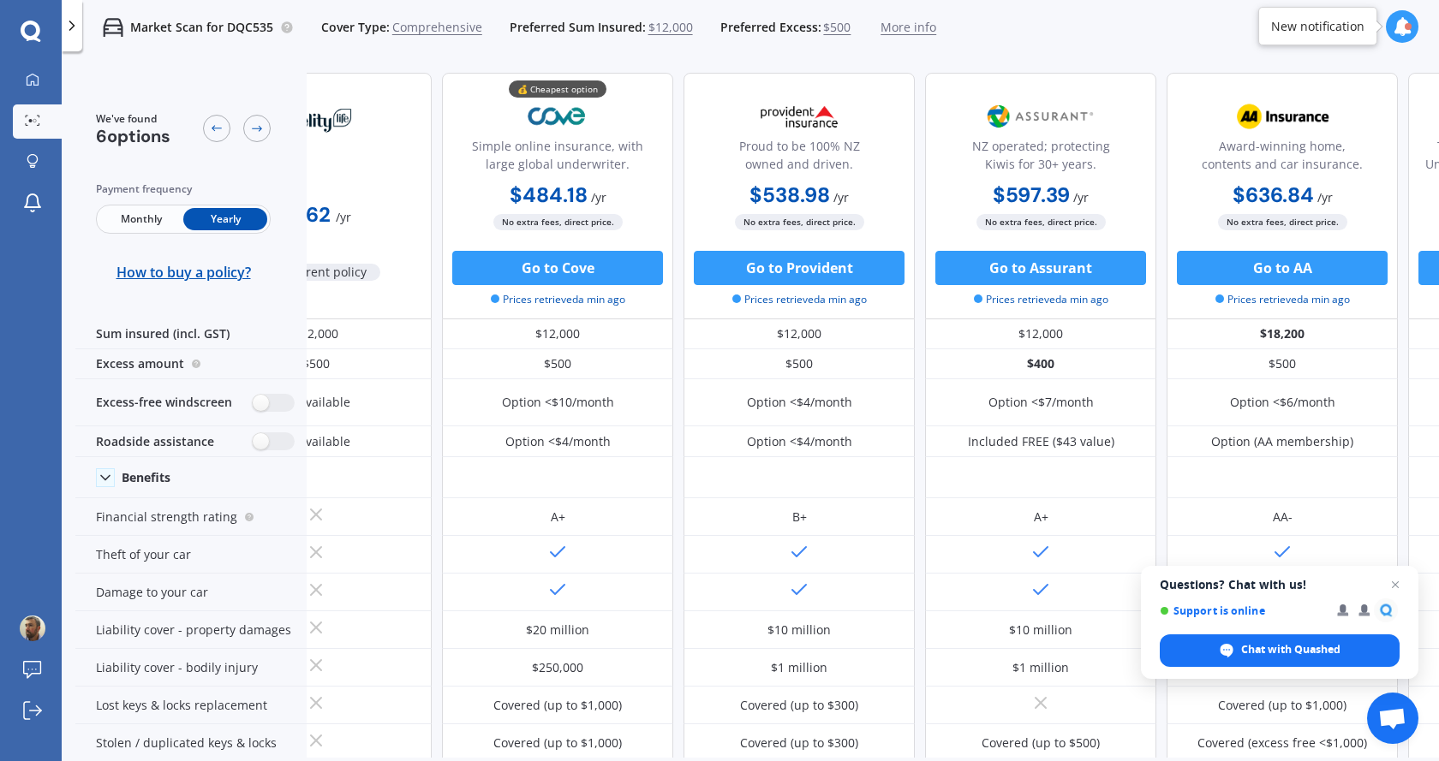
click at [141, 212] on span "Monthly" at bounding box center [141, 219] width 84 height 22
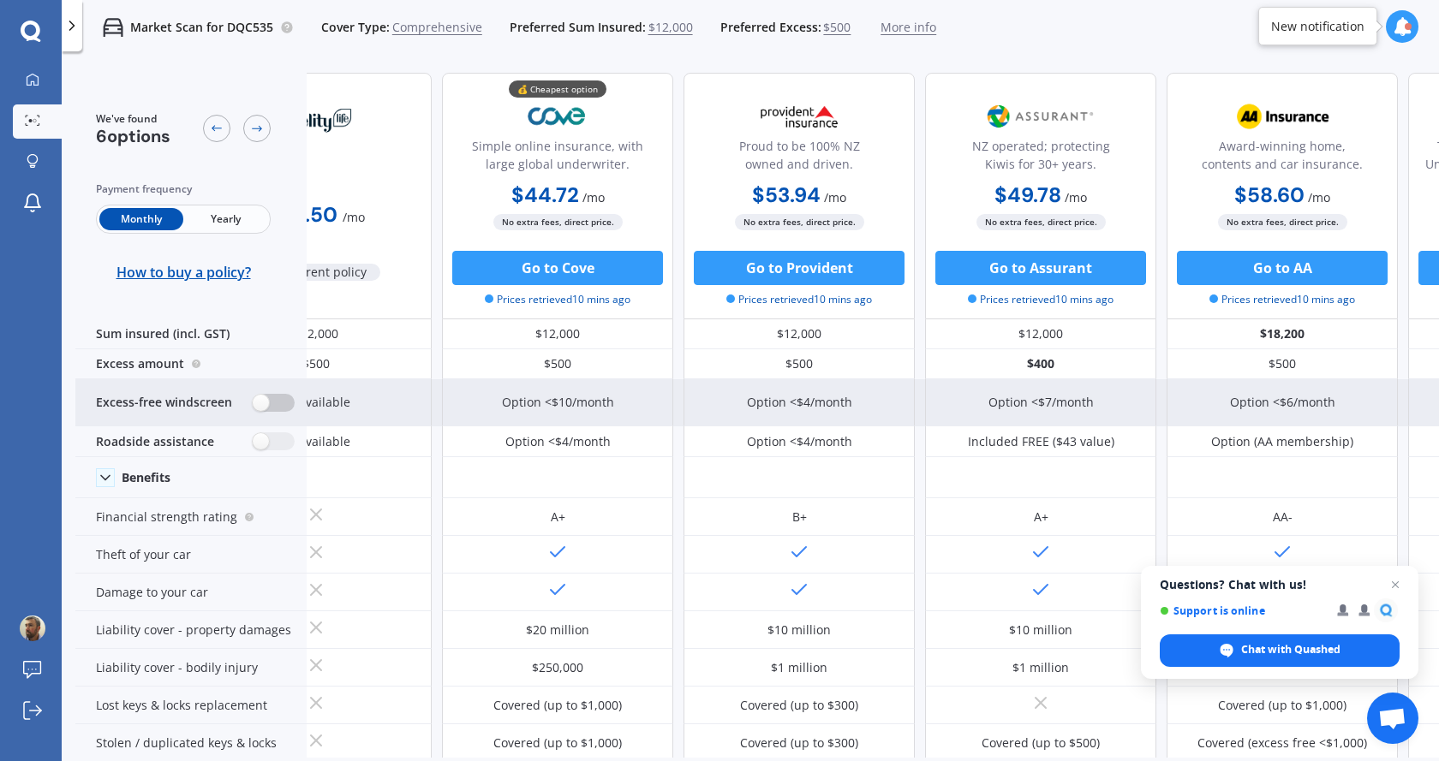
click at [270, 409] on label at bounding box center [274, 403] width 42 height 18
radio input "true"
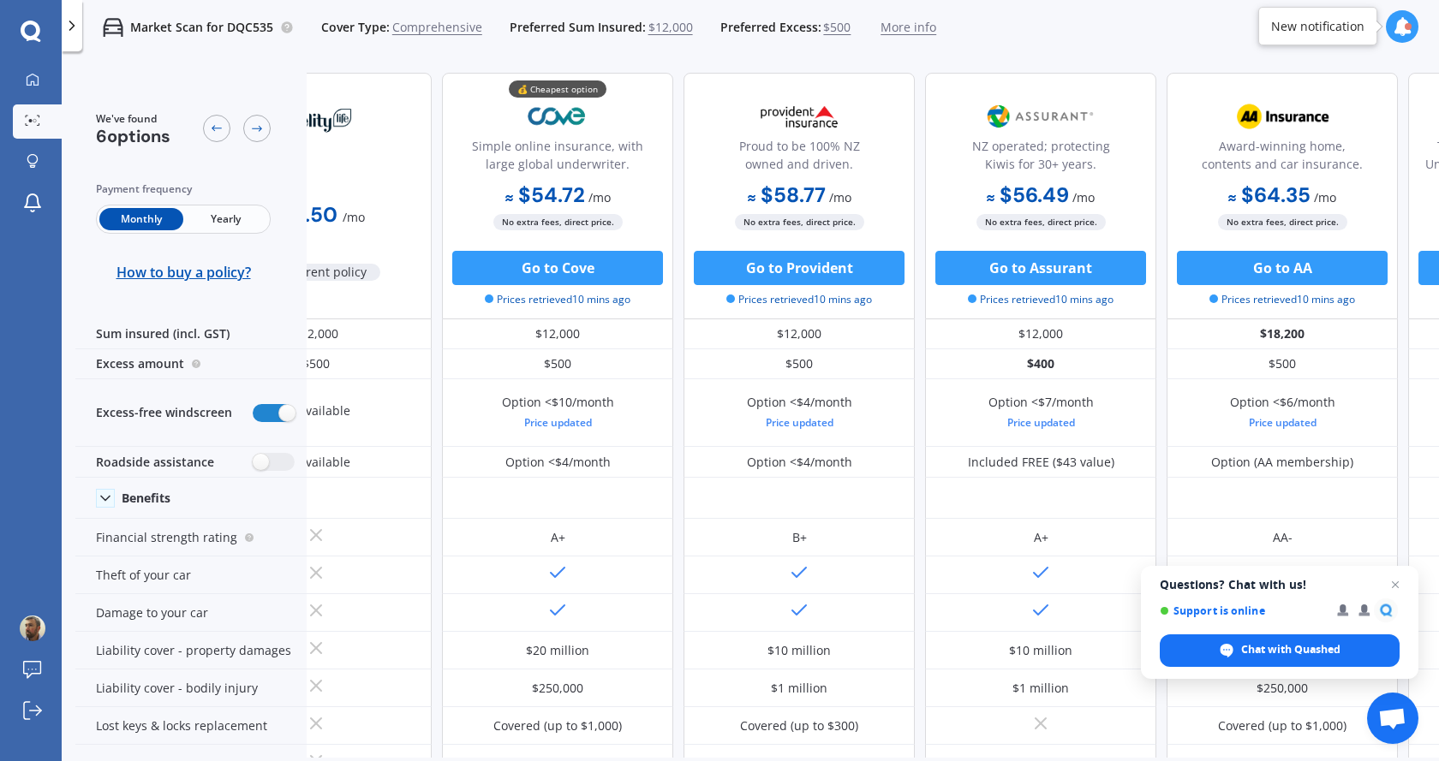
click at [221, 224] on span "Yearly" at bounding box center [225, 219] width 84 height 22
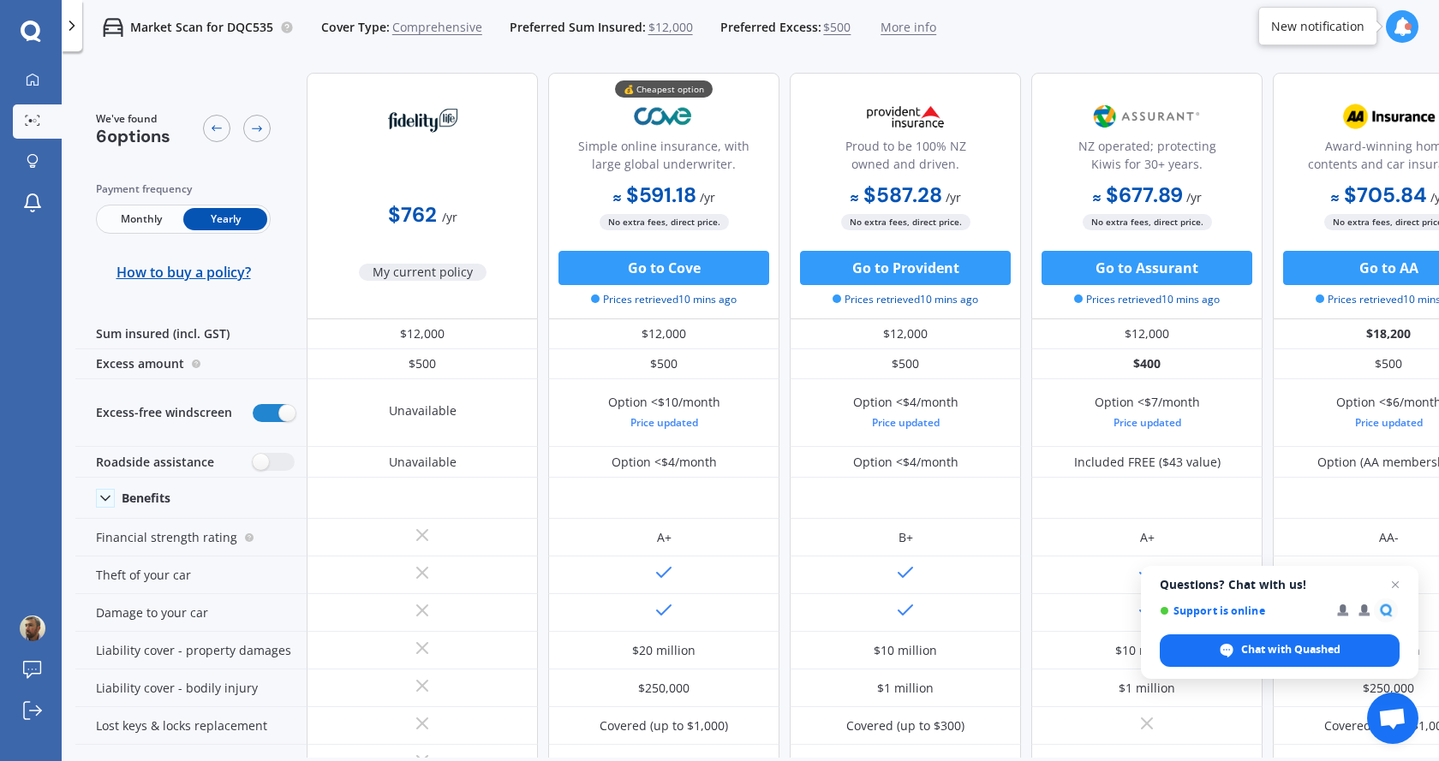
scroll to position [0, 315]
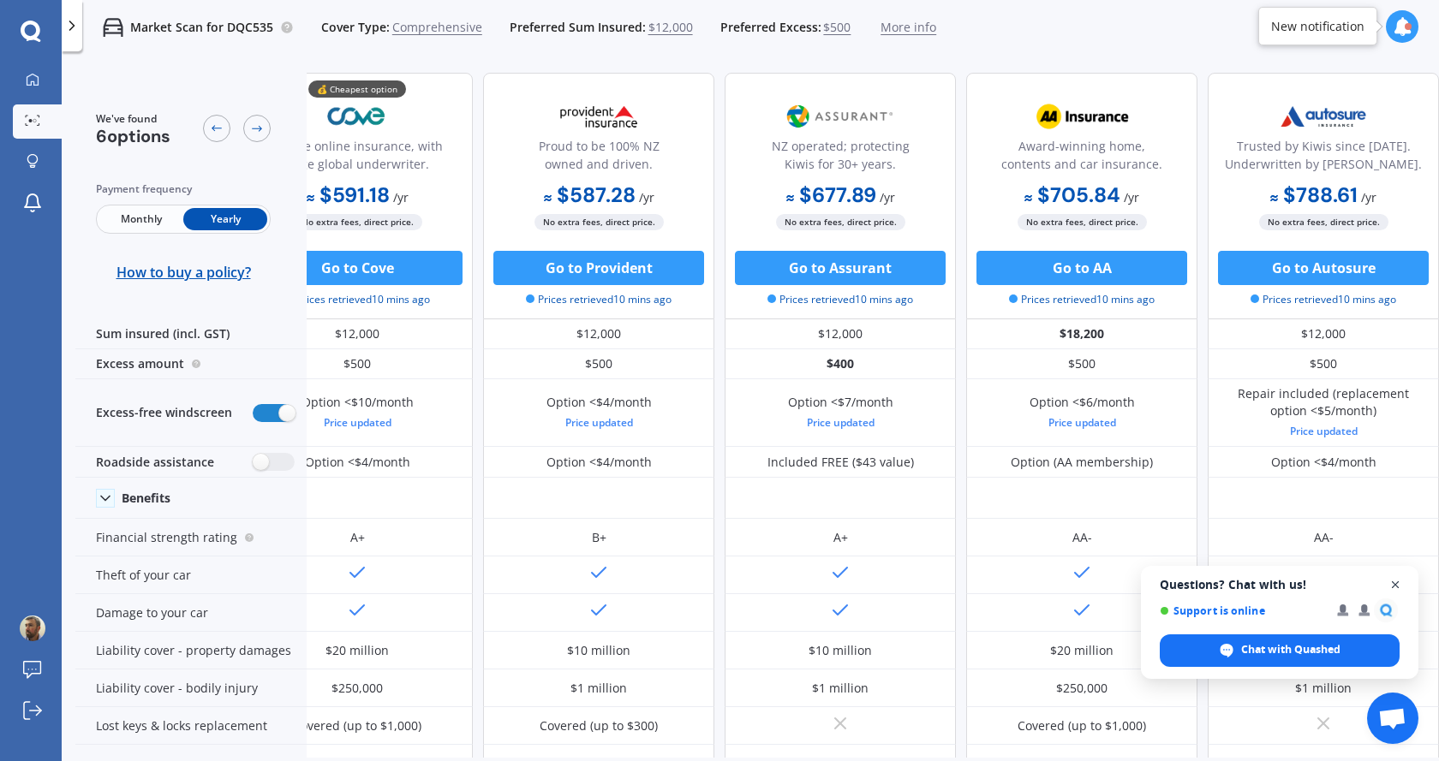
click at [1396, 586] on span "Close chat" at bounding box center [1395, 585] width 21 height 21
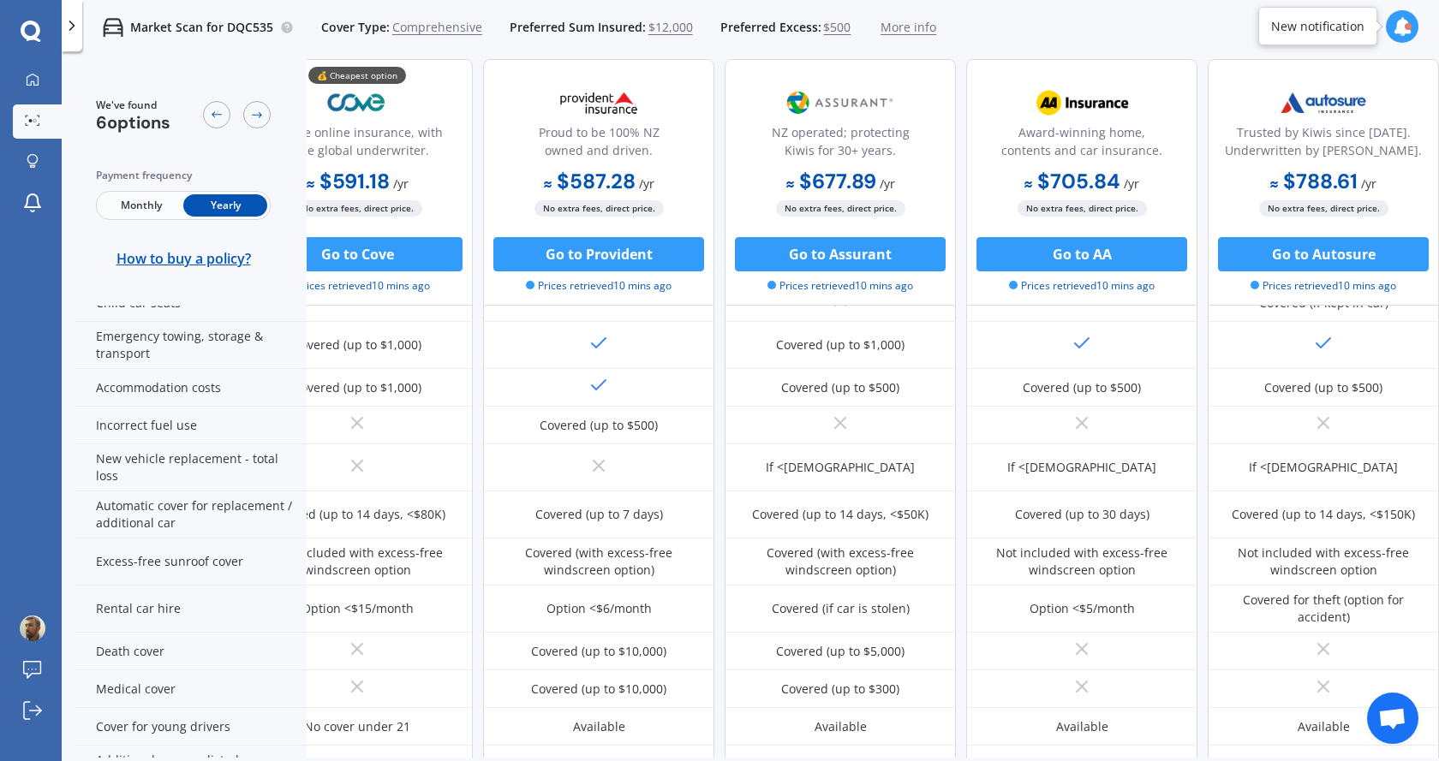
scroll to position [535, 315]
click at [29, 87] on div at bounding box center [33, 80] width 26 height 15
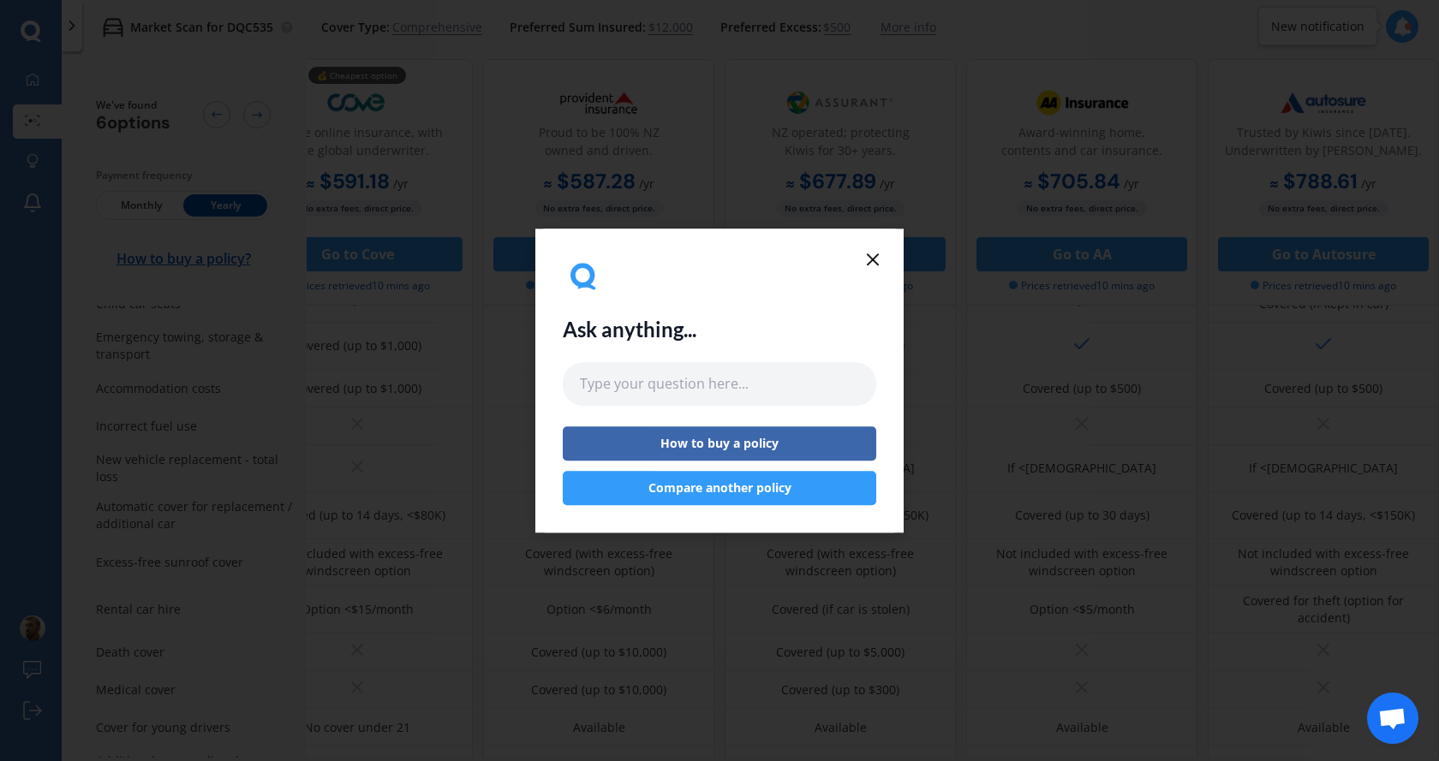
click at [798, 486] on button "Compare another policy" at bounding box center [720, 488] width 314 height 34
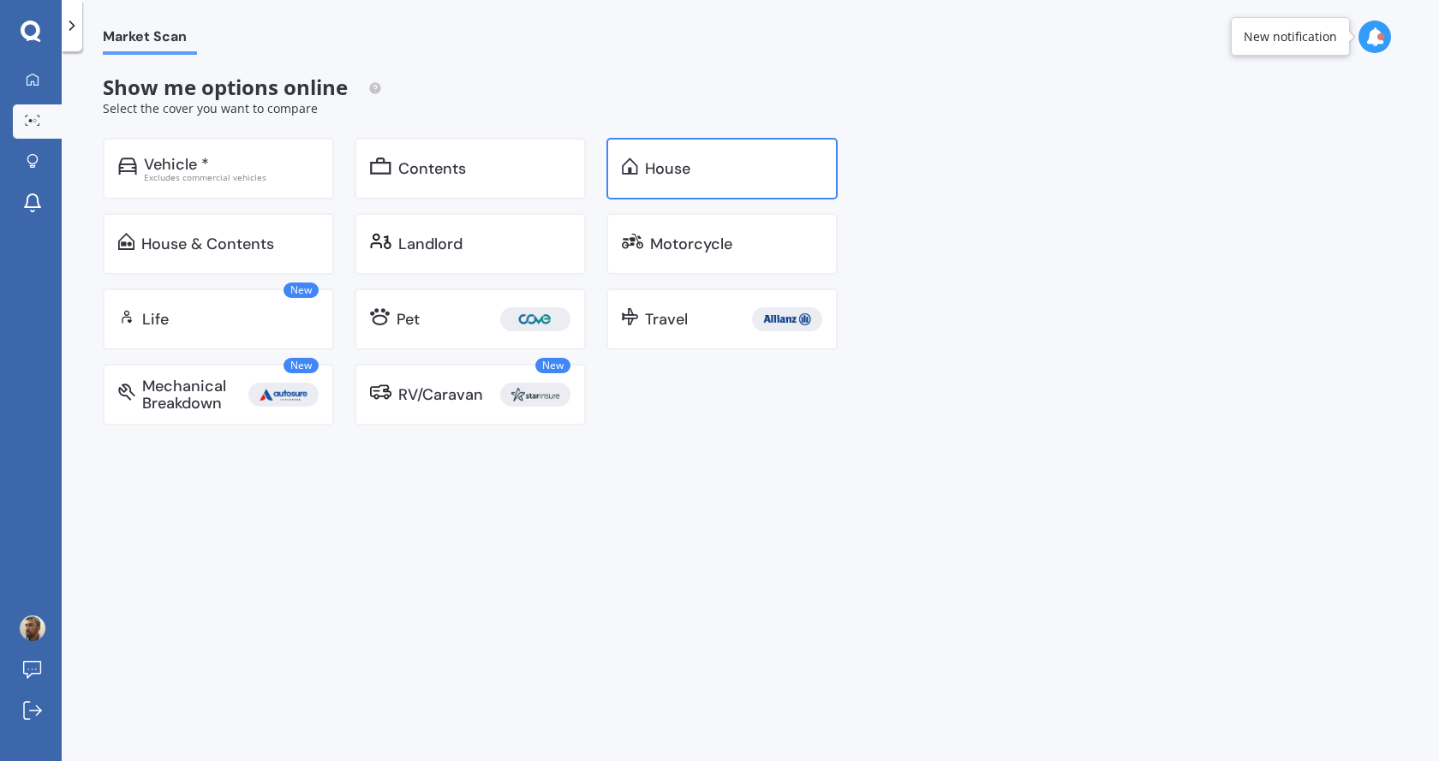
click at [696, 168] on div "House" at bounding box center [733, 168] width 177 height 17
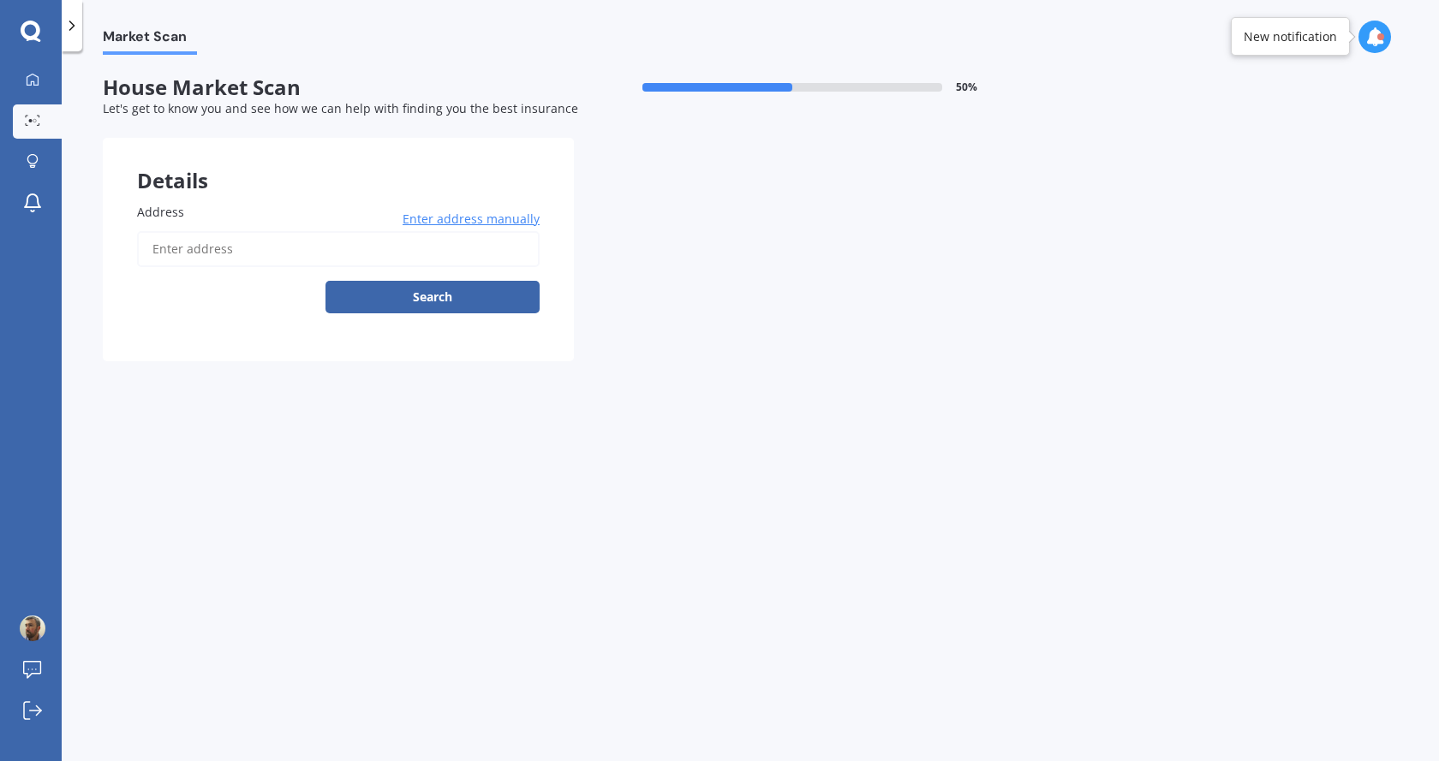
click at [270, 260] on input "Address" at bounding box center [338, 249] width 403 height 36
type input "[STREET_ADDRESS][PERSON_NAME]"
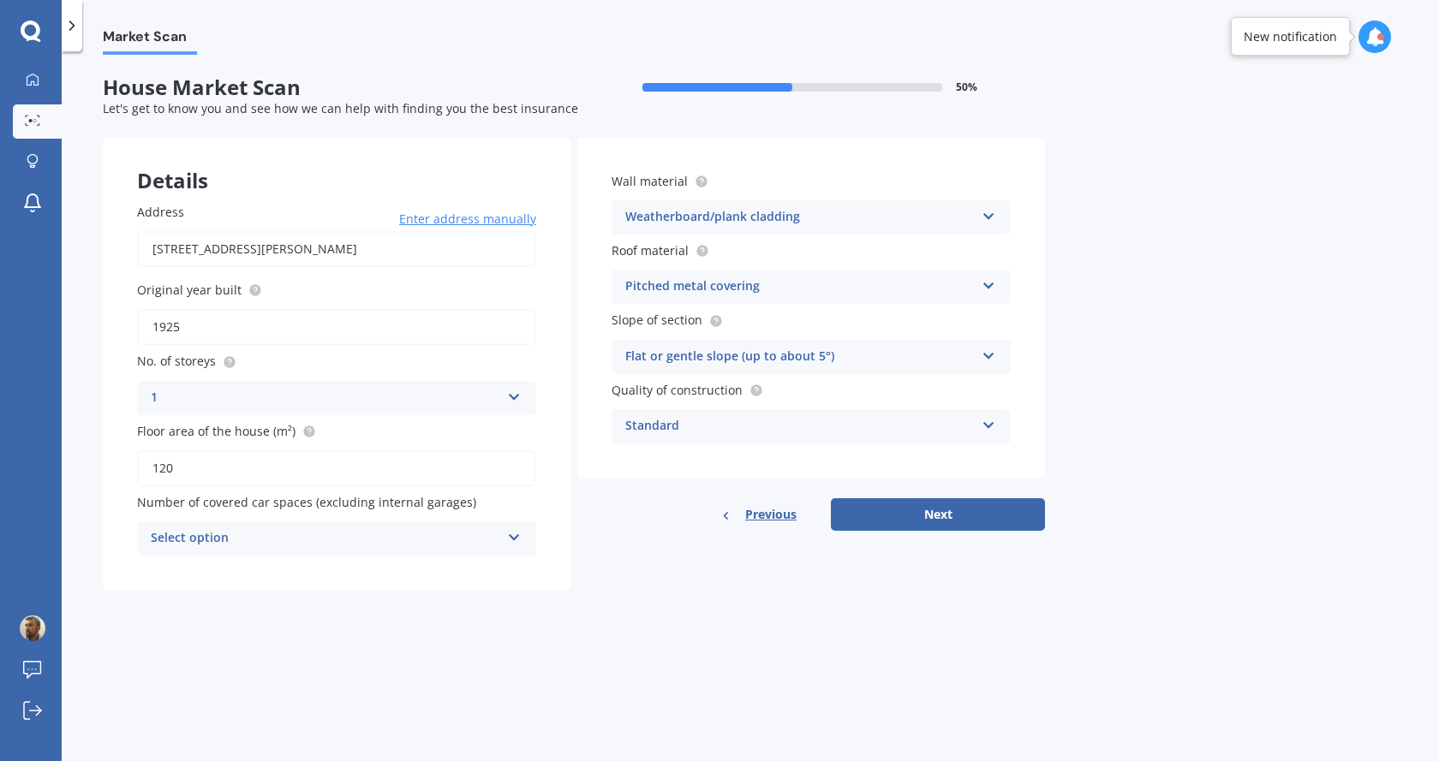
click at [349, 540] on div "Select option" at bounding box center [325, 538] width 349 height 21
click at [341, 655] on div "3" at bounding box center [336, 664] width 397 height 31
click at [945, 504] on button "Next" at bounding box center [938, 515] width 214 height 33
select select "18"
select select "04"
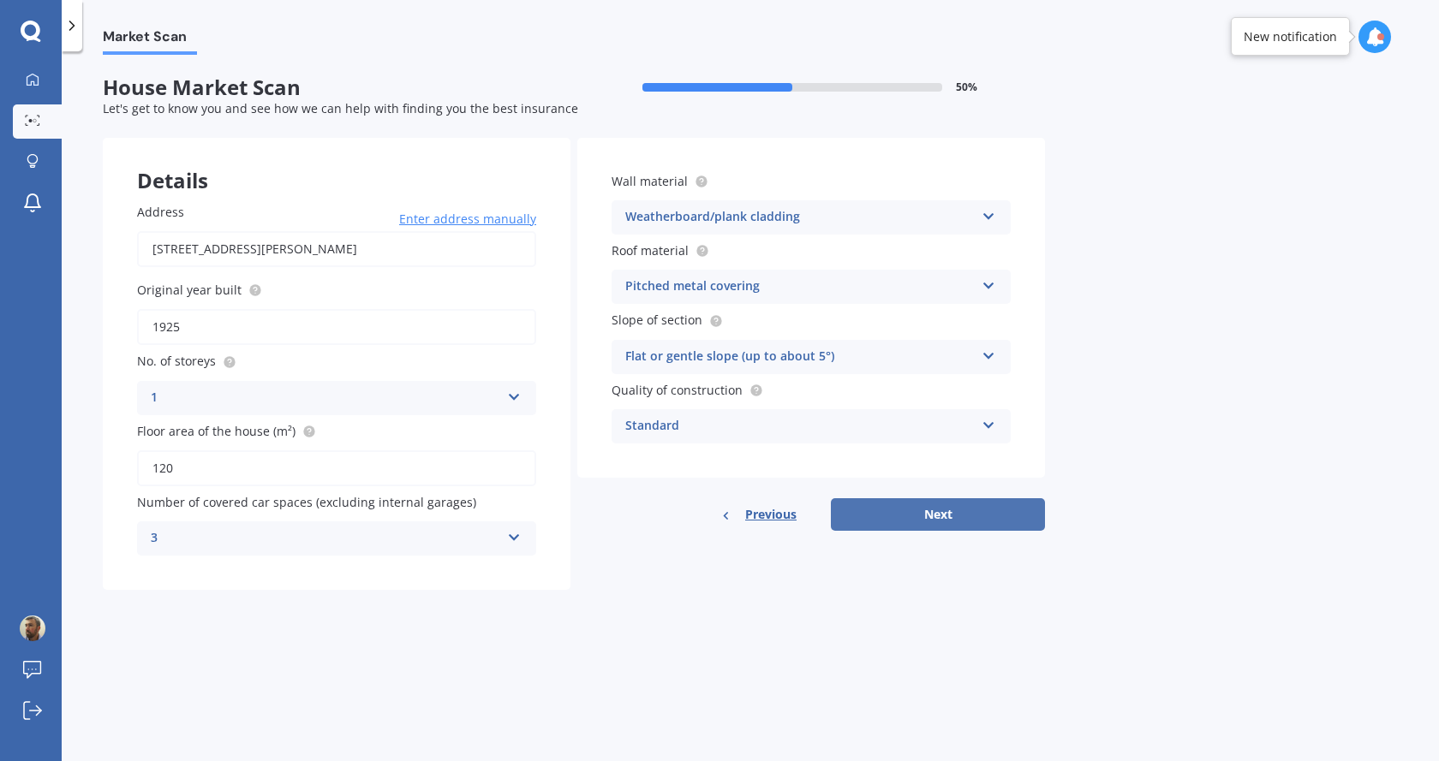
select select "1970"
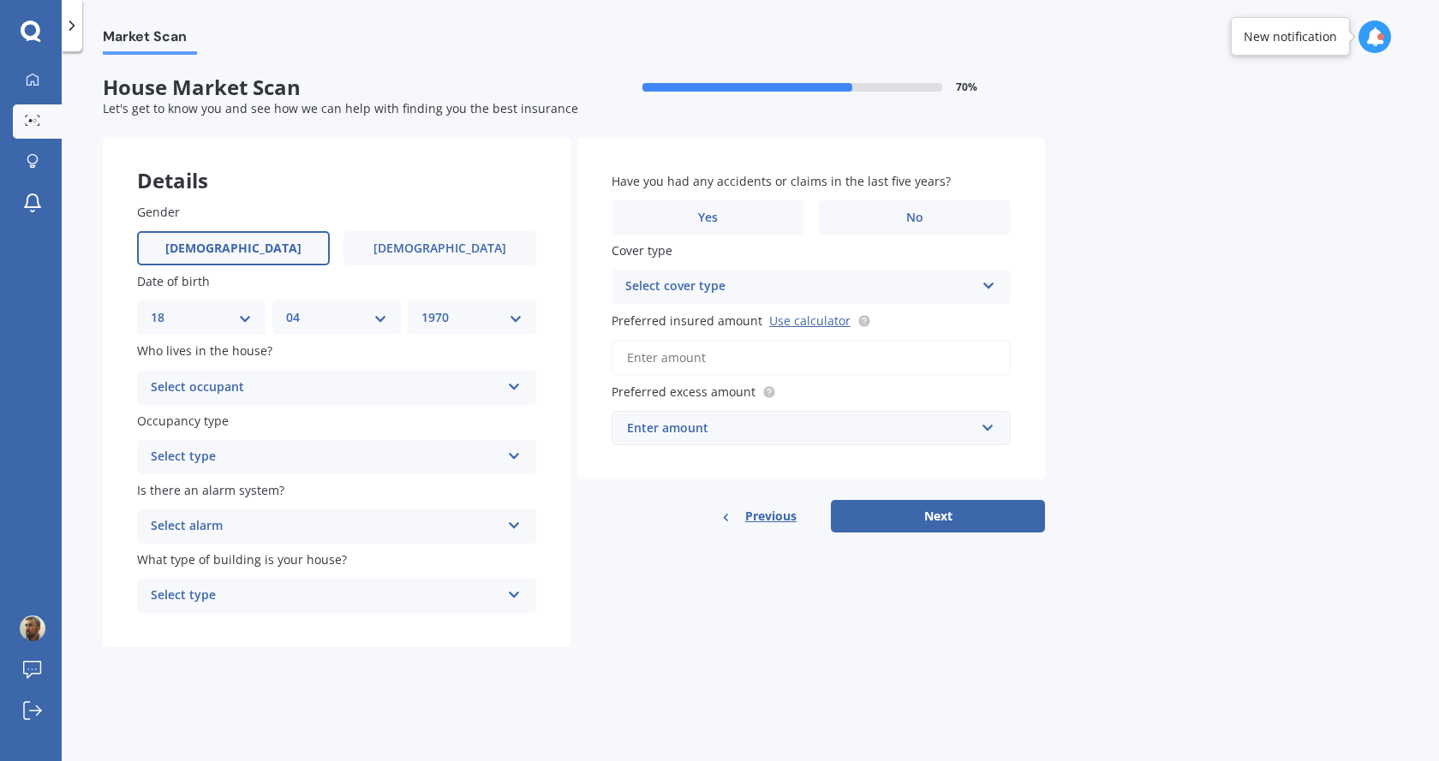
click at [344, 394] on div "Select occupant" at bounding box center [325, 388] width 349 height 21
click at [340, 422] on div "Owner" at bounding box center [336, 421] width 397 height 31
click at [331, 454] on div "Select type" at bounding box center [325, 457] width 349 height 21
click at [333, 489] on div "Permanent" at bounding box center [336, 490] width 397 height 31
click at [337, 526] on div "Select alarm" at bounding box center [325, 527] width 349 height 21
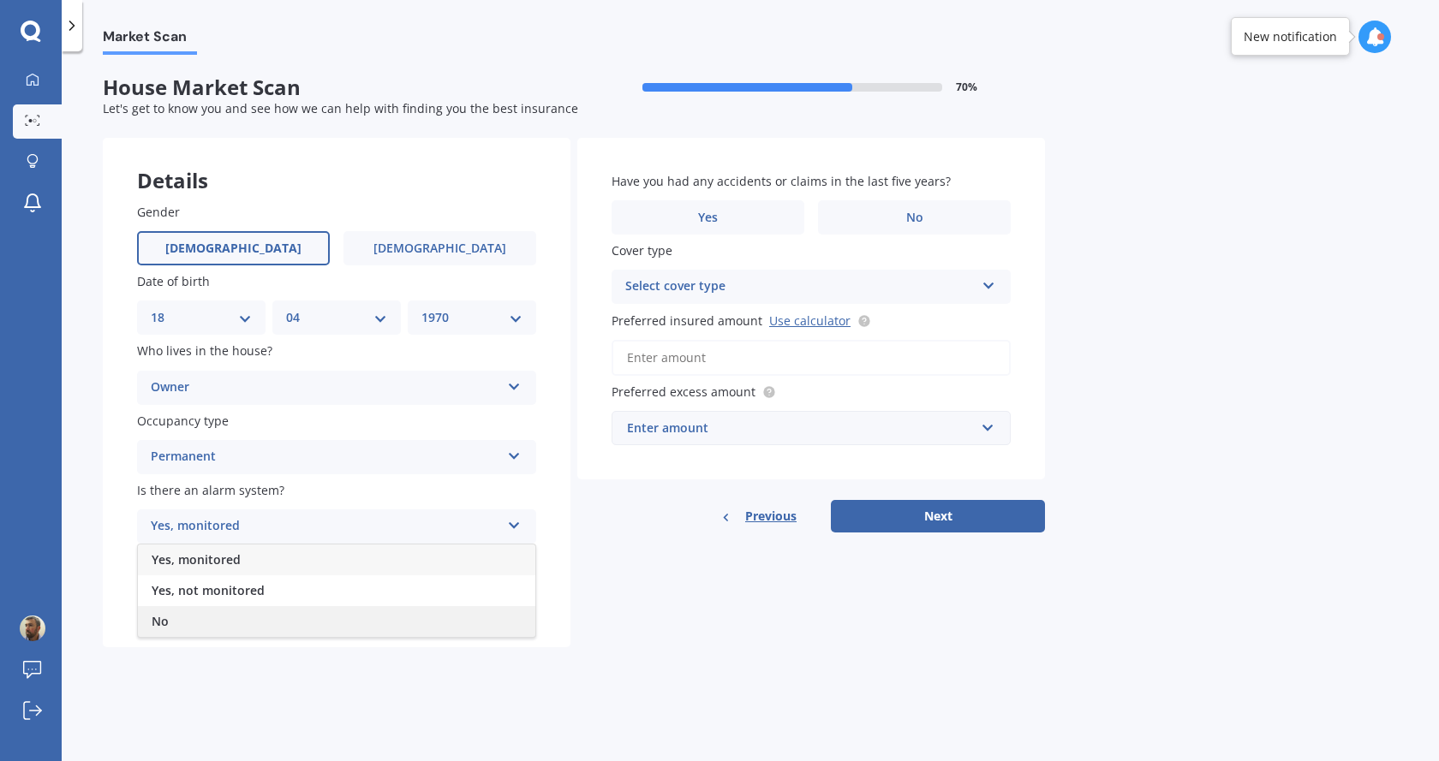
click at [313, 624] on div "No" at bounding box center [336, 621] width 397 height 31
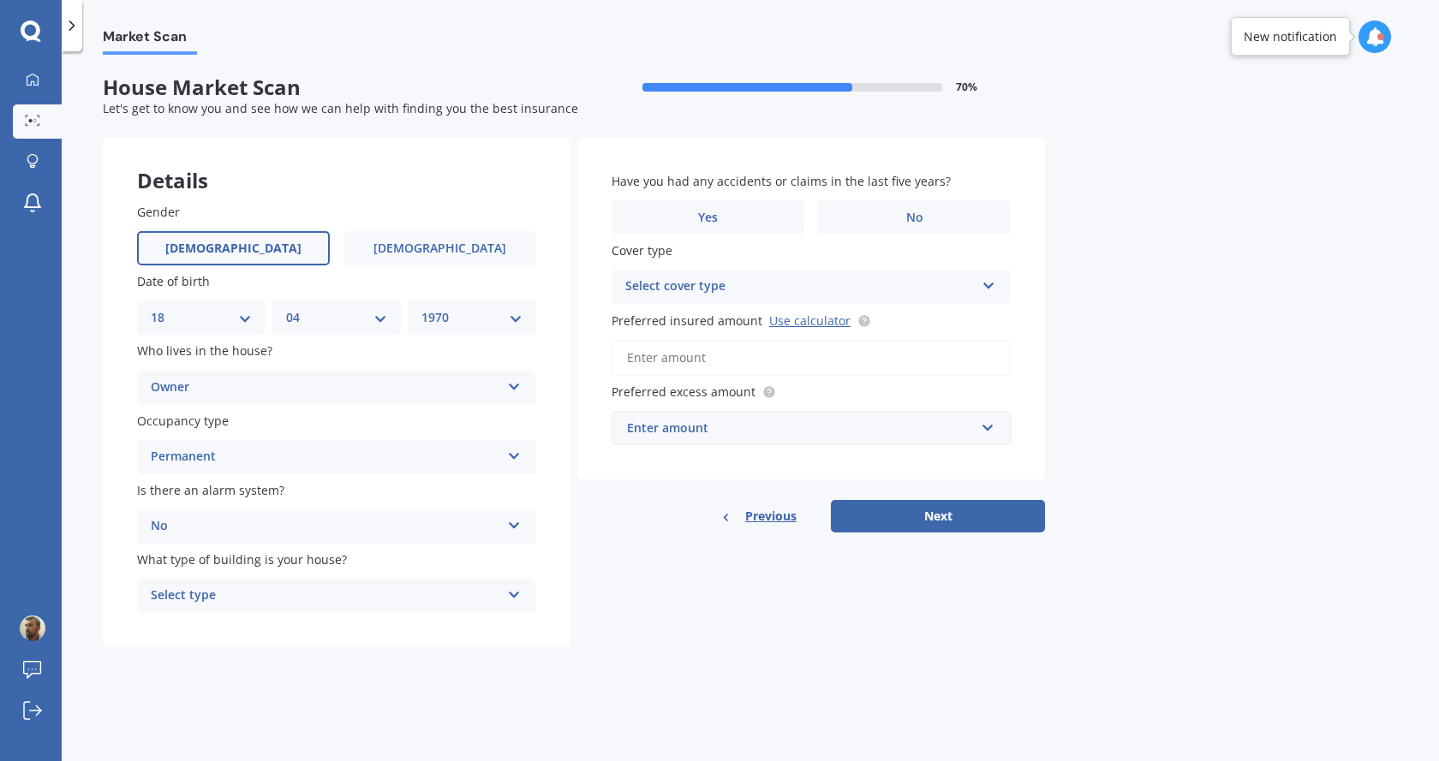
click at [314, 594] on div "Select type" at bounding box center [325, 596] width 349 height 21
click at [305, 627] on div "Freestanding" at bounding box center [336, 629] width 397 height 31
click at [919, 219] on span "No" at bounding box center [914, 218] width 17 height 15
click at [0, 0] on input "No" at bounding box center [0, 0] width 0 height 0
click at [759, 295] on div "Select cover type" at bounding box center [799, 287] width 349 height 21
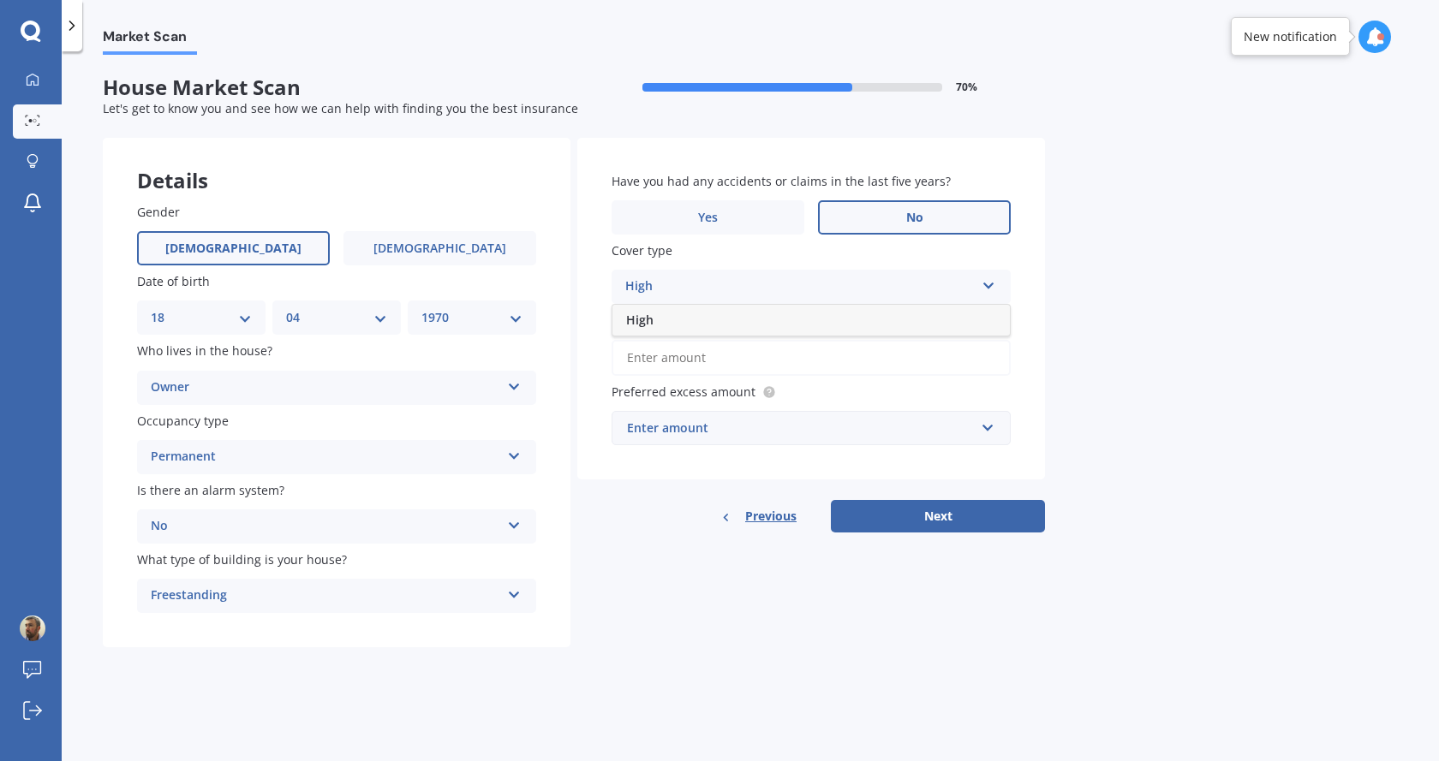
click at [887, 316] on div "High" at bounding box center [810, 320] width 397 height 31
click at [738, 356] on input "Preferred insured amount Use calculator" at bounding box center [811, 358] width 399 height 36
click at [822, 321] on link "Use calculator" at bounding box center [809, 321] width 81 height 16
click at [678, 355] on input "Preferred insured amount Use calculator" at bounding box center [811, 358] width 399 height 36
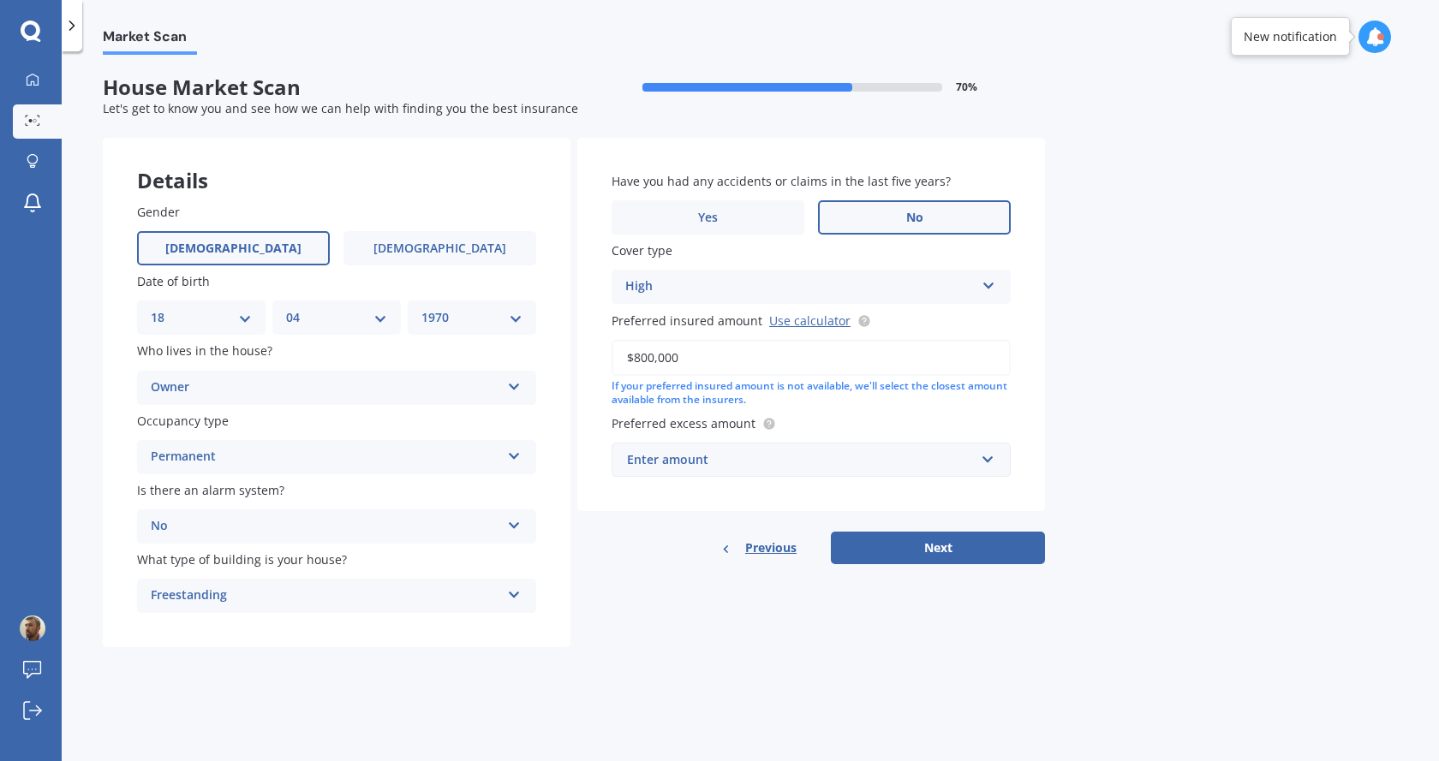
type input "$800,000"
click at [766, 459] on div "Enter amount" at bounding box center [801, 460] width 348 height 19
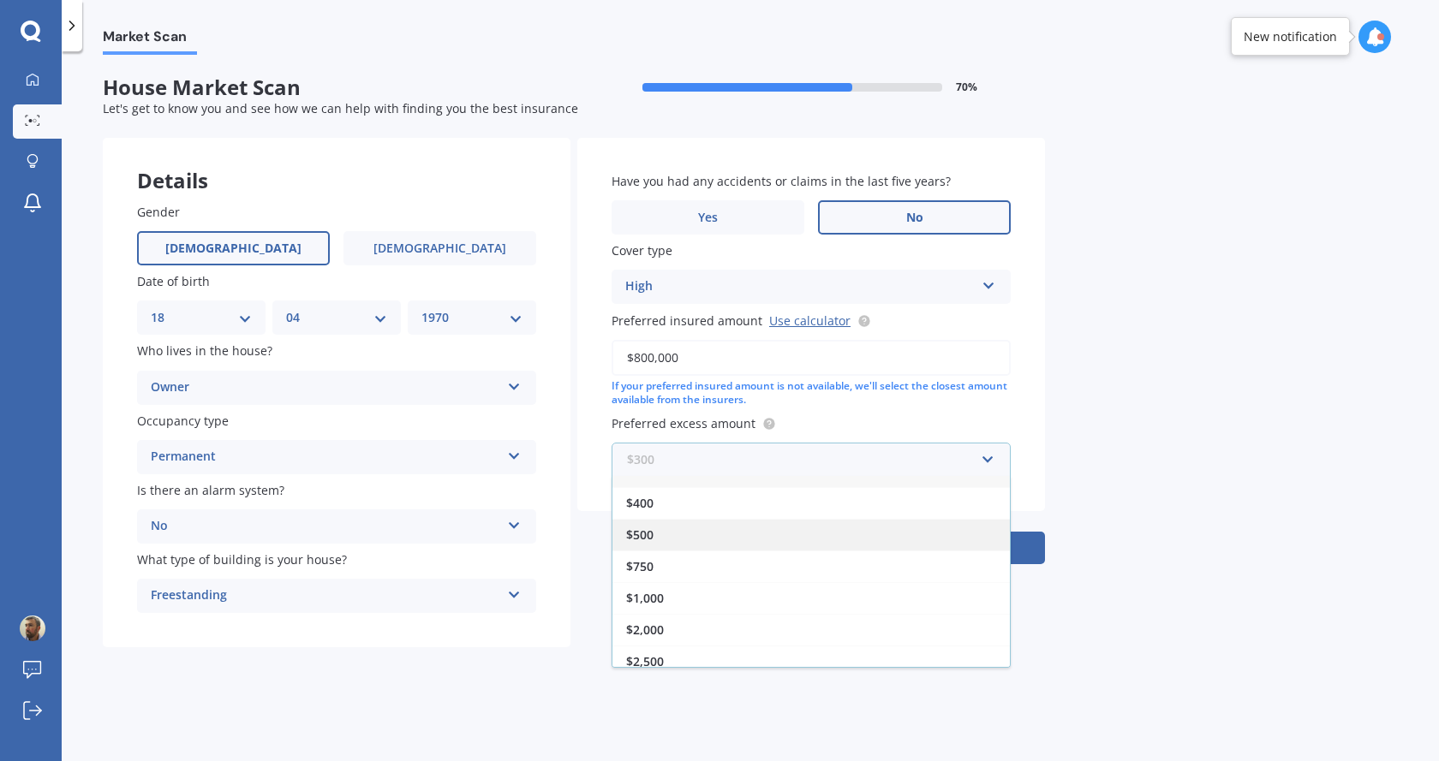
scroll to position [31, 0]
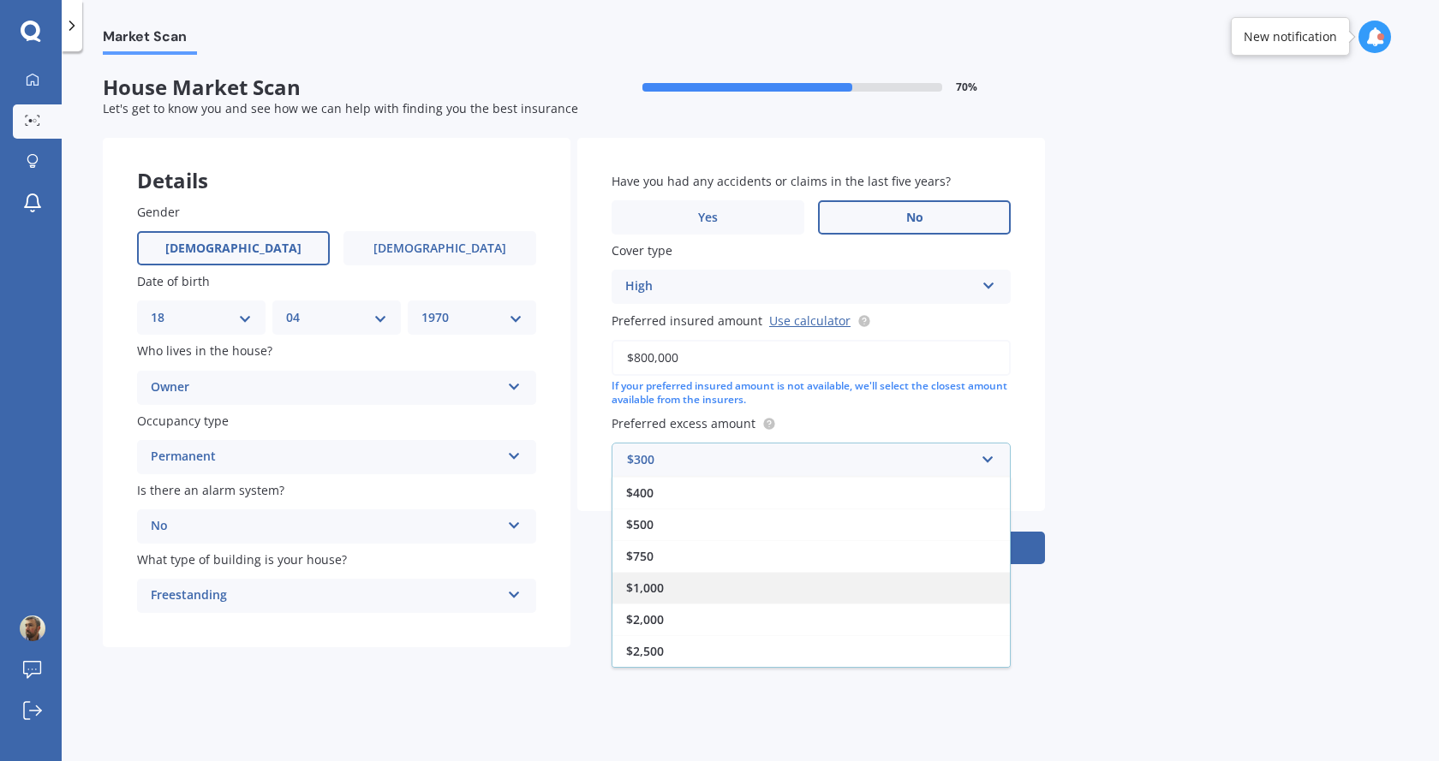
click at [650, 594] on span "$1,000" at bounding box center [645, 588] width 38 height 16
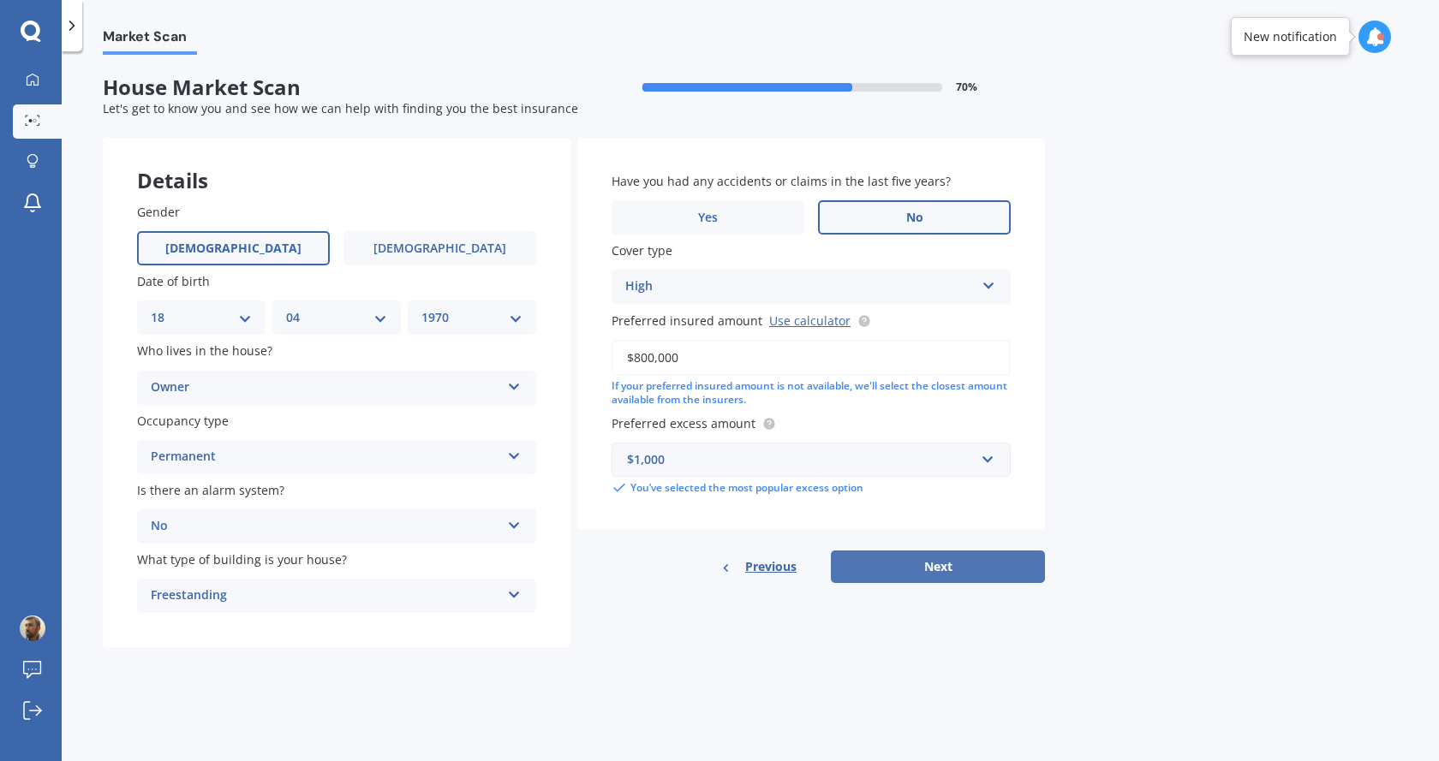
click at [926, 560] on button "Next" at bounding box center [938, 567] width 214 height 33
select select "18"
select select "04"
select select "1970"
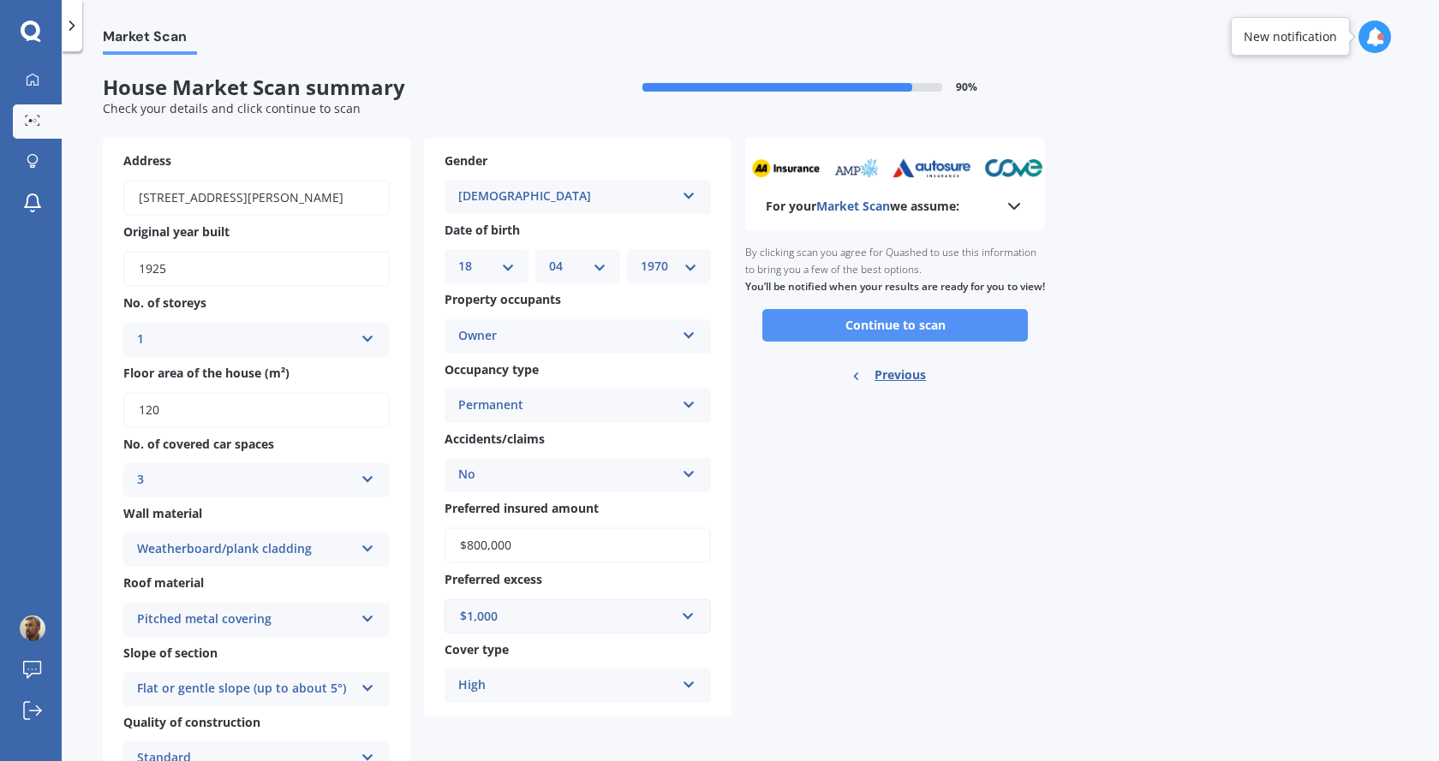
click at [929, 339] on button "Continue to scan" at bounding box center [895, 325] width 266 height 33
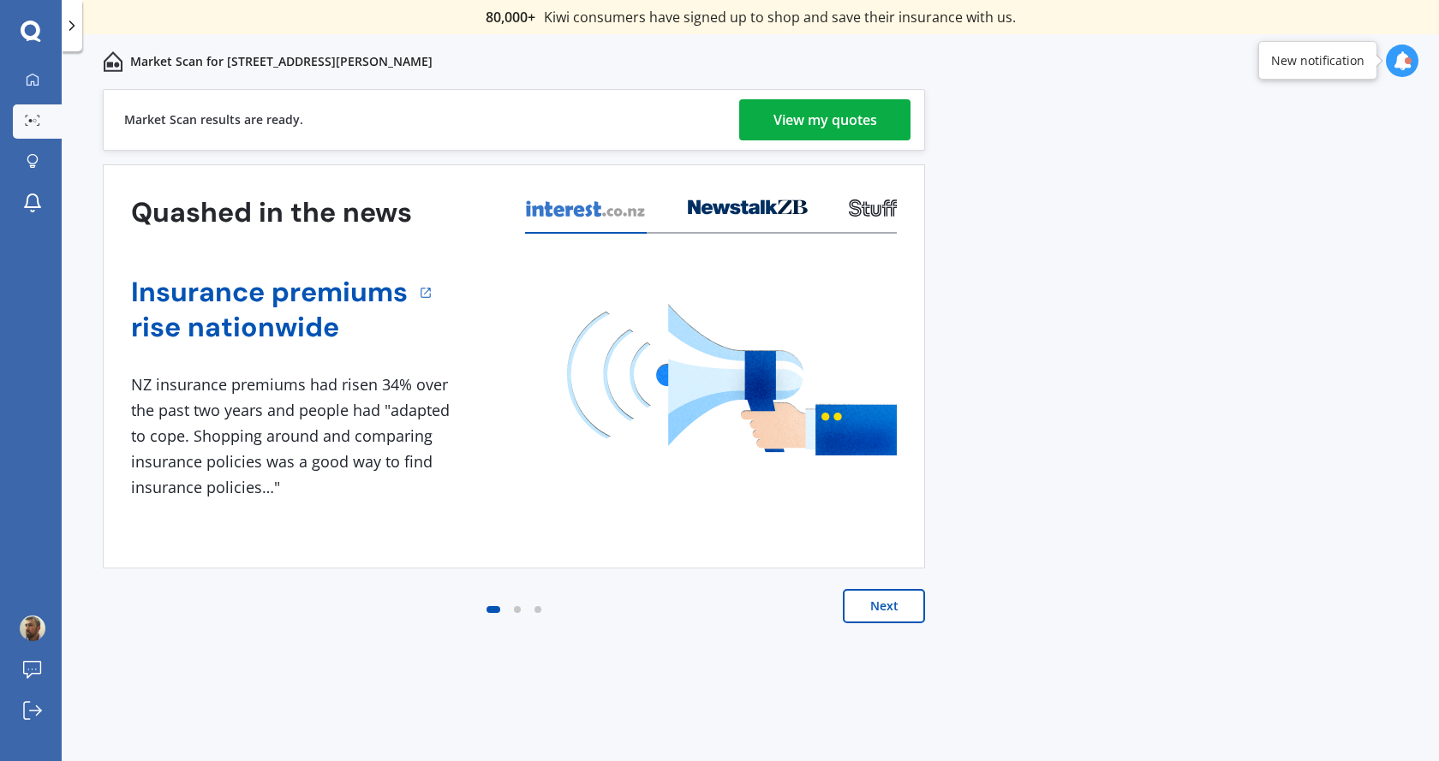
click at [850, 126] on div "View my quotes" at bounding box center [825, 119] width 104 height 41
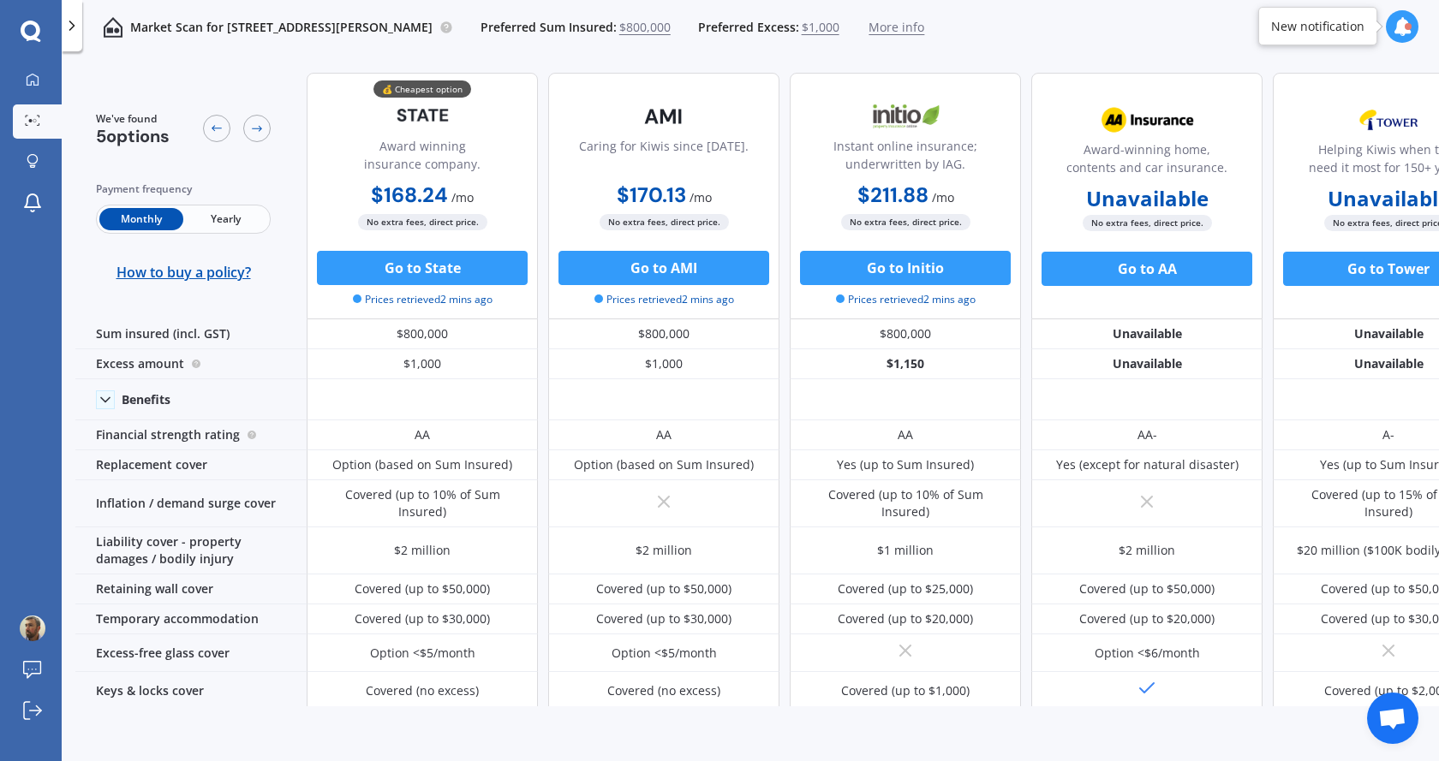
click at [233, 219] on span "Yearly" at bounding box center [225, 219] width 84 height 22
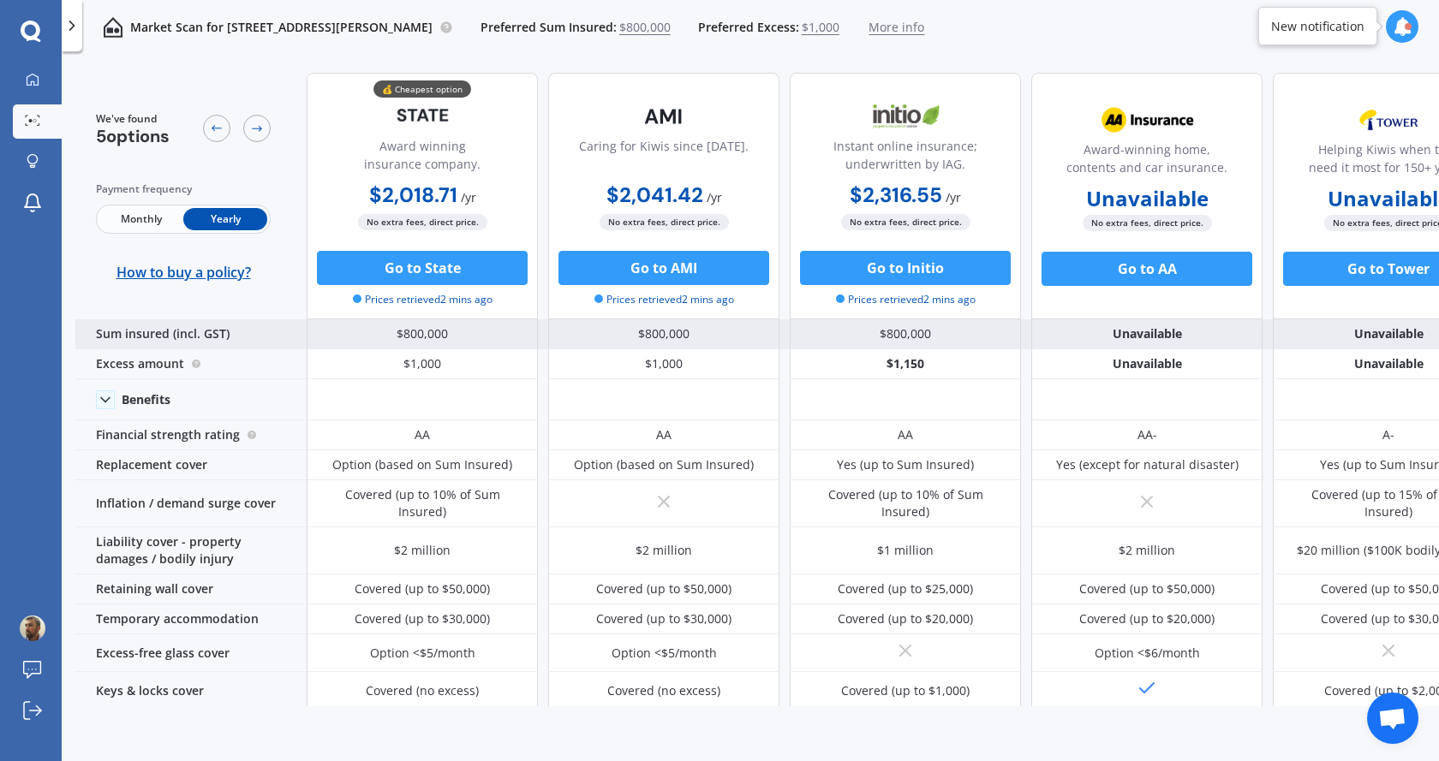
click at [164, 337] on div "Sum insured (incl. GST)" at bounding box center [190, 334] width 231 height 30
